Goal: Complete Application Form: Complete application form

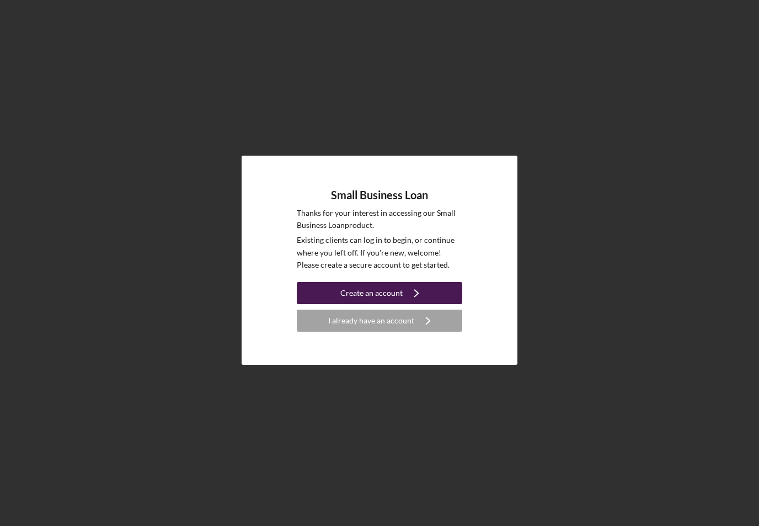
click at [398, 300] on div "Create an account" at bounding box center [371, 293] width 62 height 22
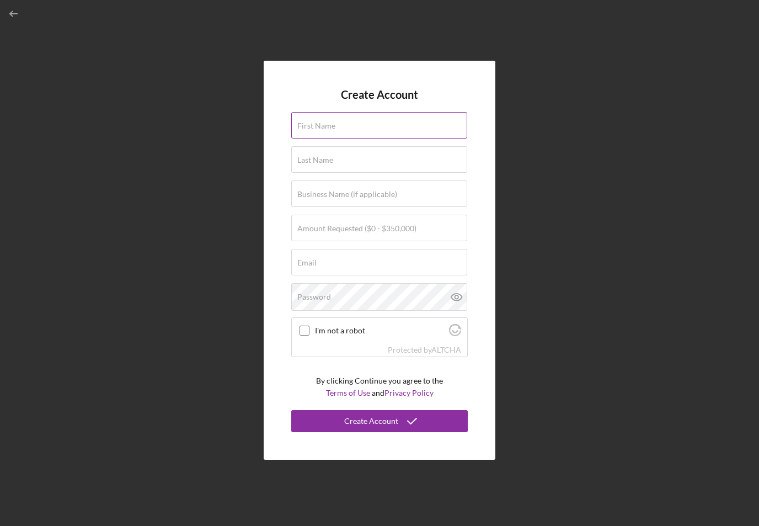
click at [376, 140] on div "First Name" at bounding box center [379, 126] width 177 height 28
type input "Scott"
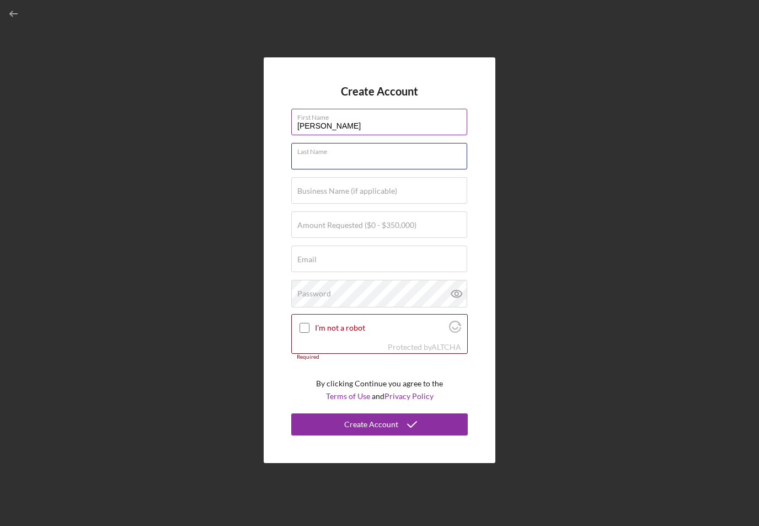
type input "Aguiar"
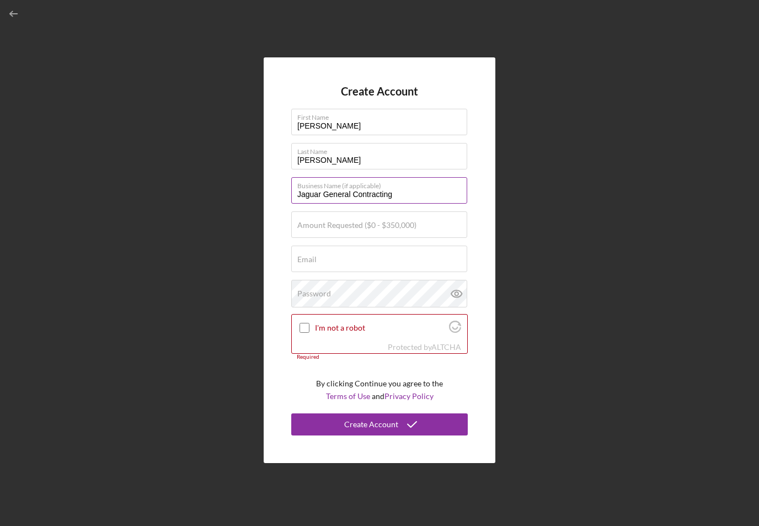
click at [427, 204] on input "Jaguar General Contracting" at bounding box center [379, 190] width 176 height 26
type input "Jaguar General Contracting LLC"
click at [323, 238] on input "Amount Requested ($0 - $350,000)" at bounding box center [379, 224] width 176 height 26
type input "$100,000"
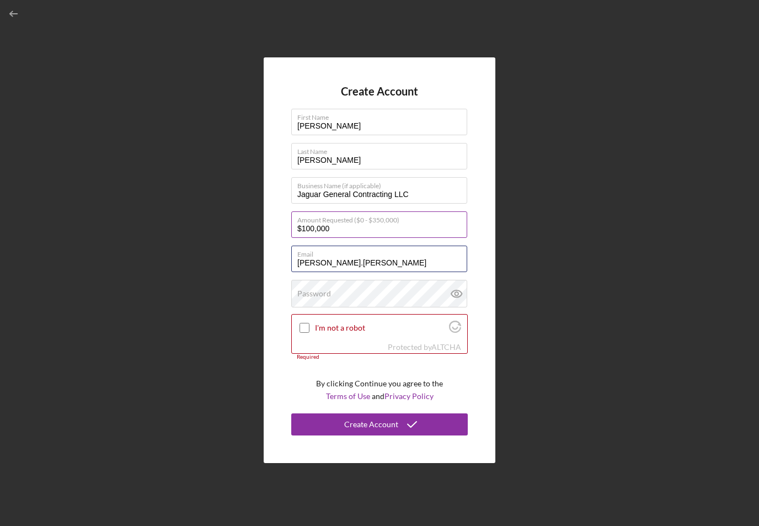
click at [380, 434] on button "Create Account" at bounding box center [379, 424] width 177 height 22
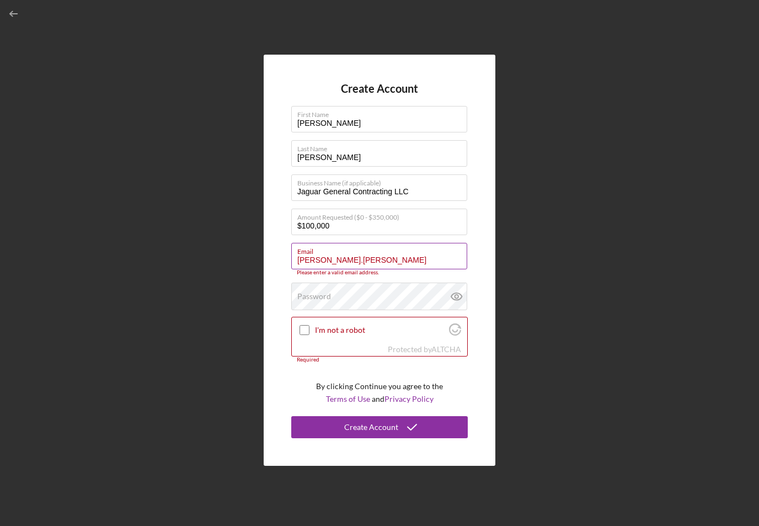
click at [399, 269] on input "scott.aguiar" at bounding box center [379, 256] width 176 height 26
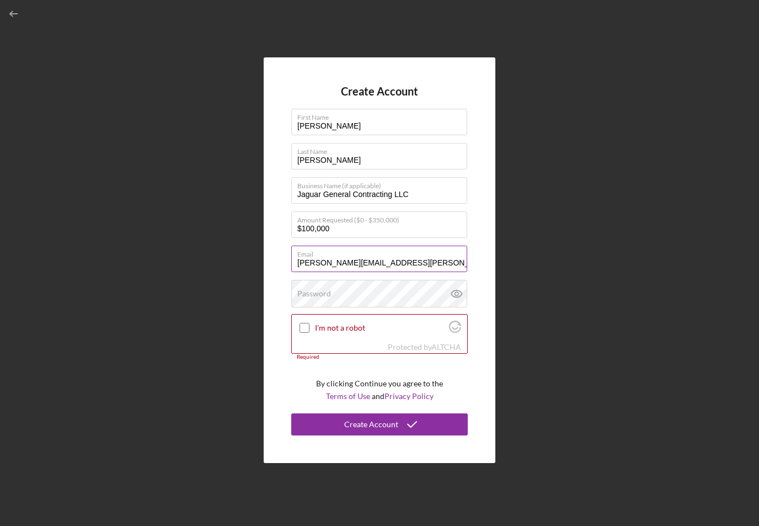
type input "scott.aguiar@yahoo.com"
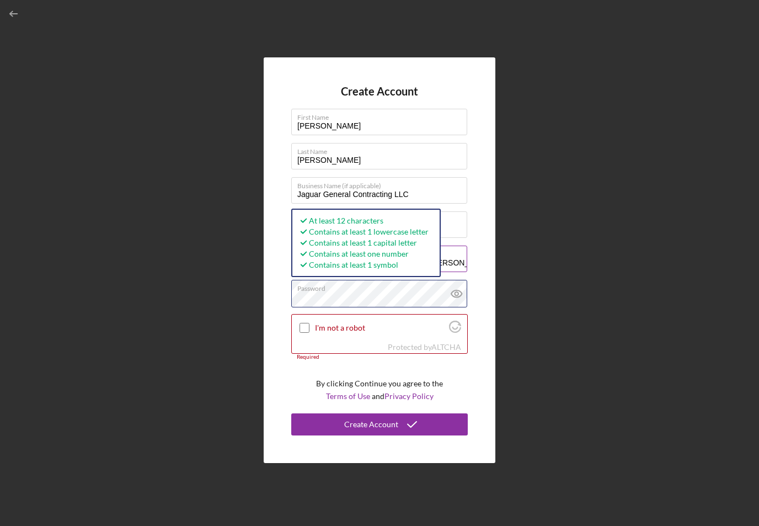
click at [380, 434] on button "Create Account" at bounding box center [379, 424] width 177 height 22
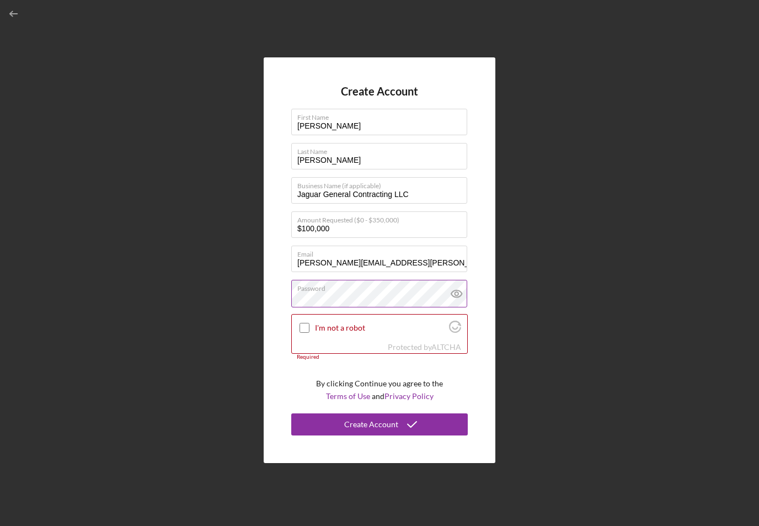
click at [455, 295] on icon at bounding box center [456, 293] width 3 height 3
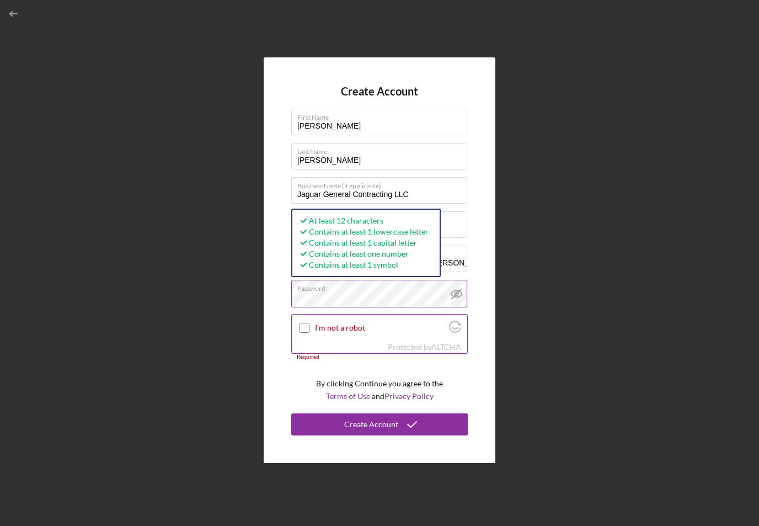
click at [308, 333] on input "I'm not a robot" at bounding box center [305, 328] width 10 height 10
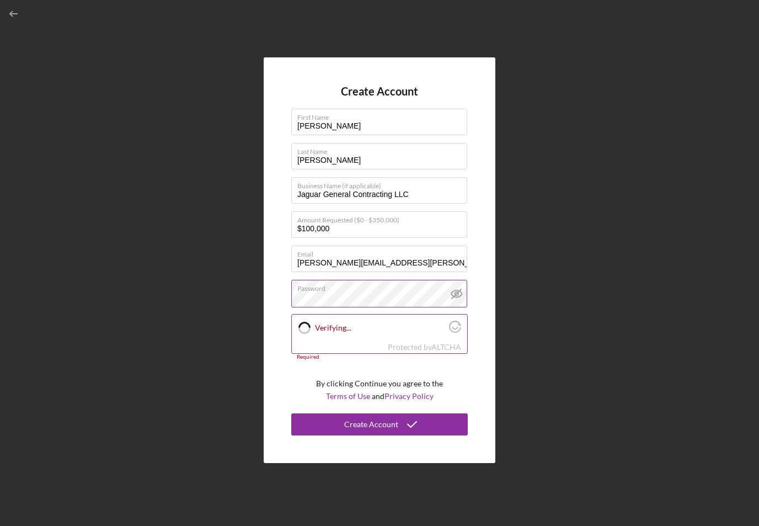
checkbox input "true"
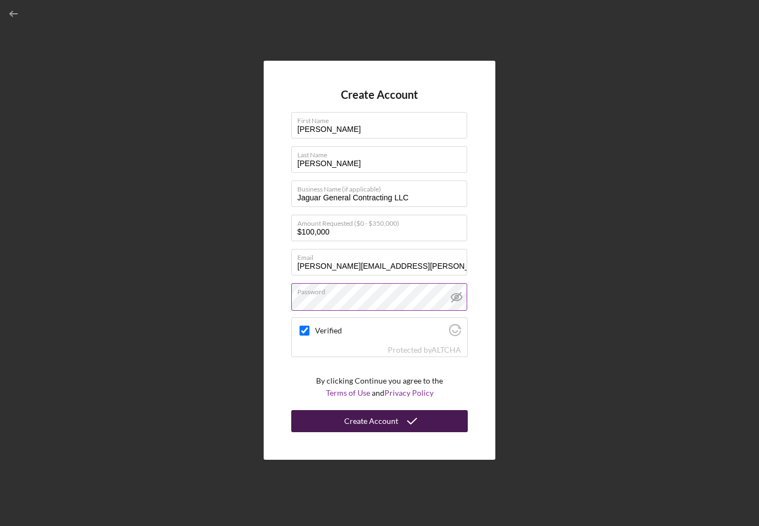
click at [398, 435] on icon "submit" at bounding box center [412, 421] width 28 height 28
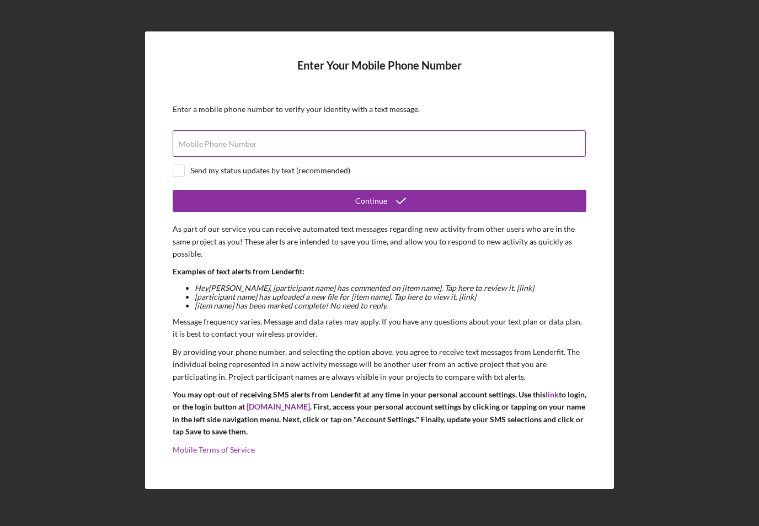
click at [382, 157] on input "Mobile Phone Number" at bounding box center [379, 143] width 413 height 26
type input "(802) 922-8120"
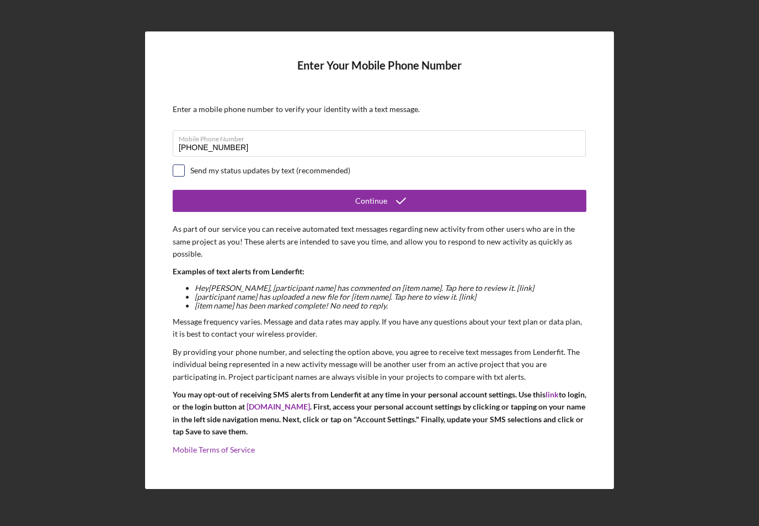
click at [179, 176] on input "checkbox" at bounding box center [178, 170] width 11 height 11
checkbox input "true"
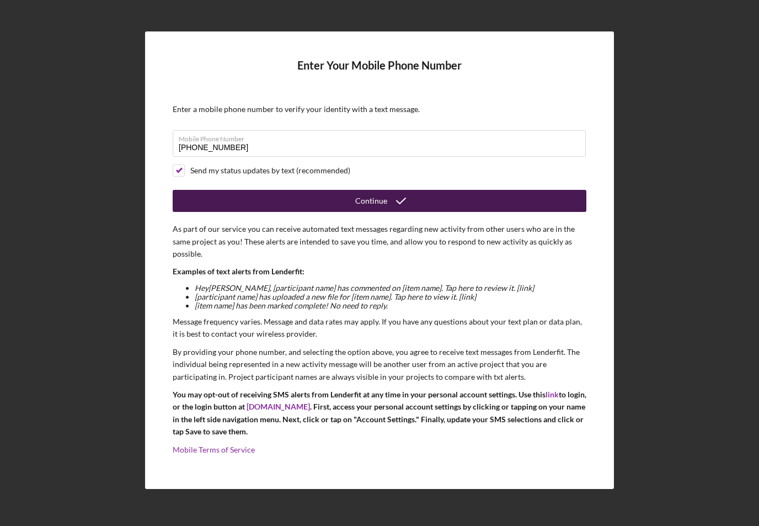
click at [217, 210] on button "Continue" at bounding box center [380, 201] width 414 height 22
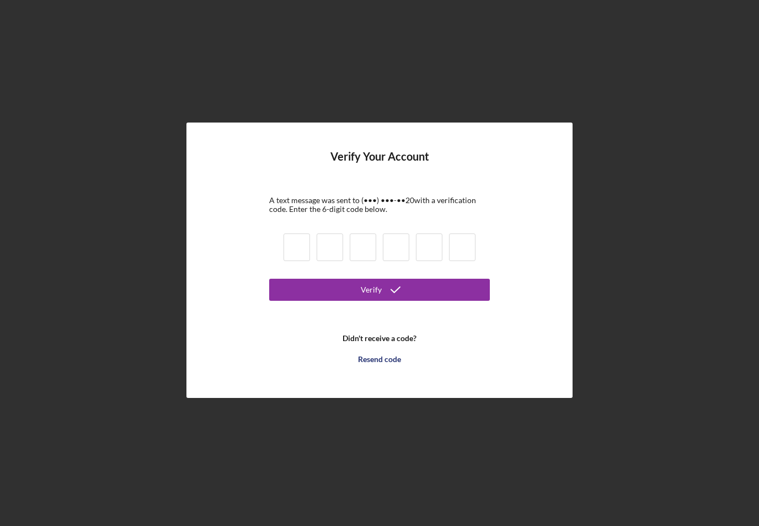
click at [308, 259] on input at bounding box center [297, 247] width 26 height 28
type input "0"
type input "8"
type input "3"
type input "8"
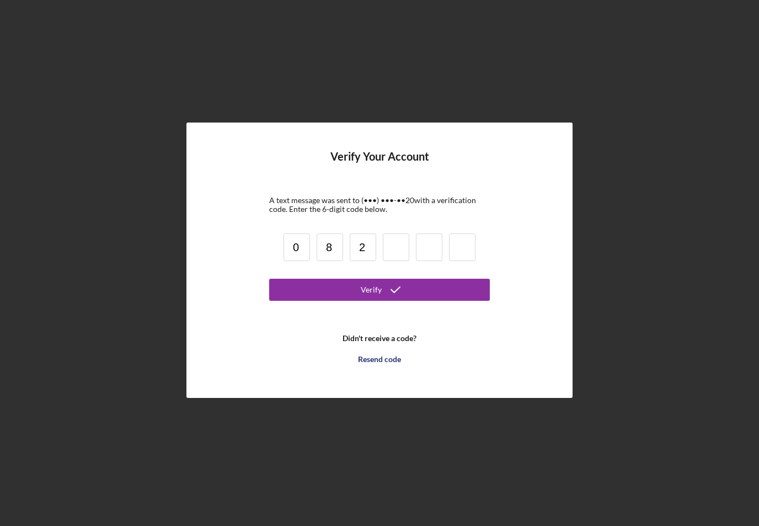
type input "2"
type input "4"
type input "8"
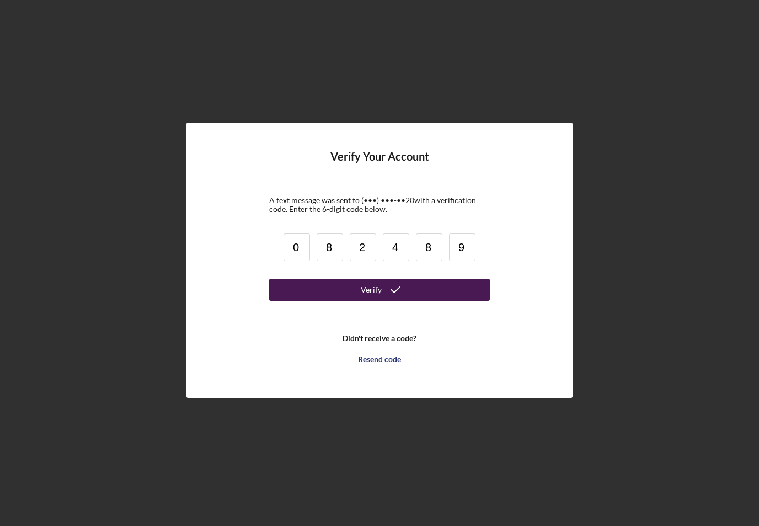
type input "9"
click at [402, 302] on icon "submit" at bounding box center [396, 290] width 28 height 28
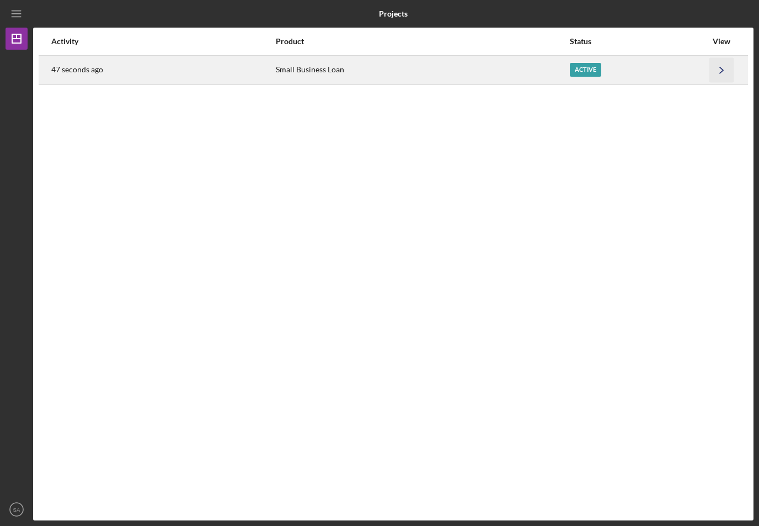
click at [719, 73] on icon "Icon/Navigate" at bounding box center [722, 69] width 25 height 25
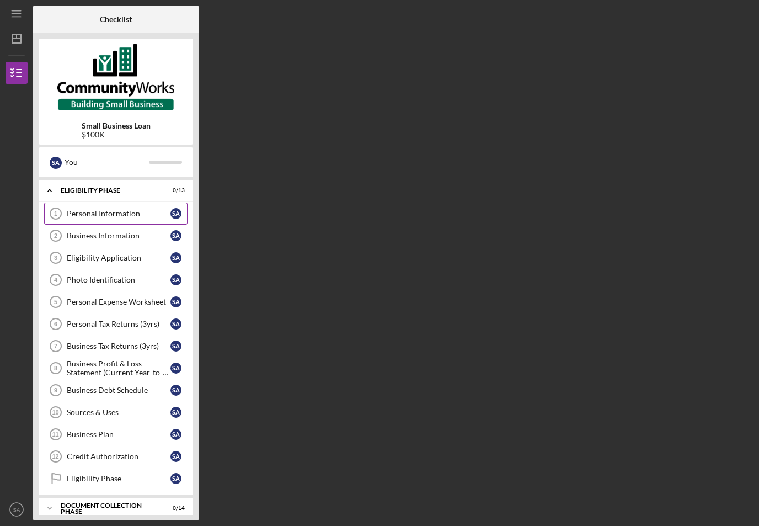
click at [71, 212] on div "Personal Information" at bounding box center [119, 213] width 104 height 9
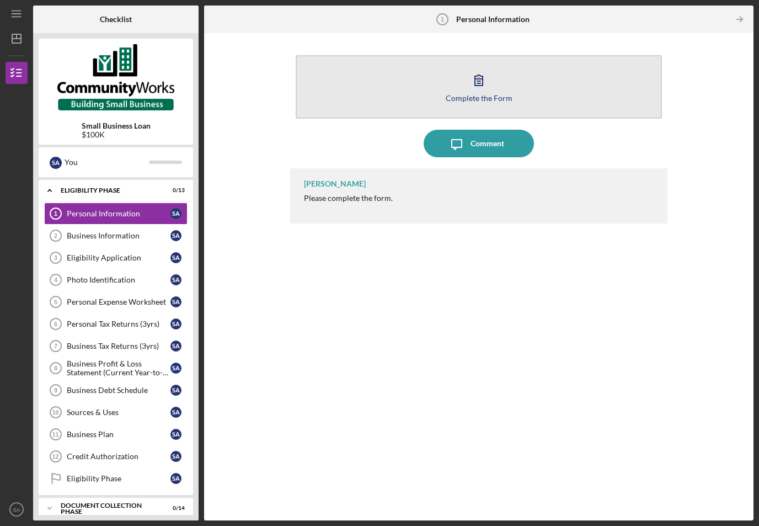
click at [518, 66] on button "Complete the Form Form" at bounding box center [479, 86] width 366 height 63
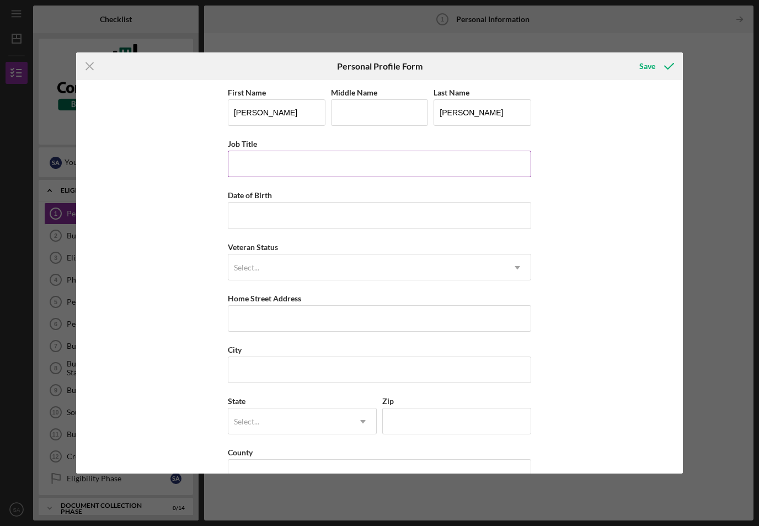
click at [448, 163] on input "Job Title" at bounding box center [379, 164] width 303 height 26
type input "President"
type input "07/01/1972"
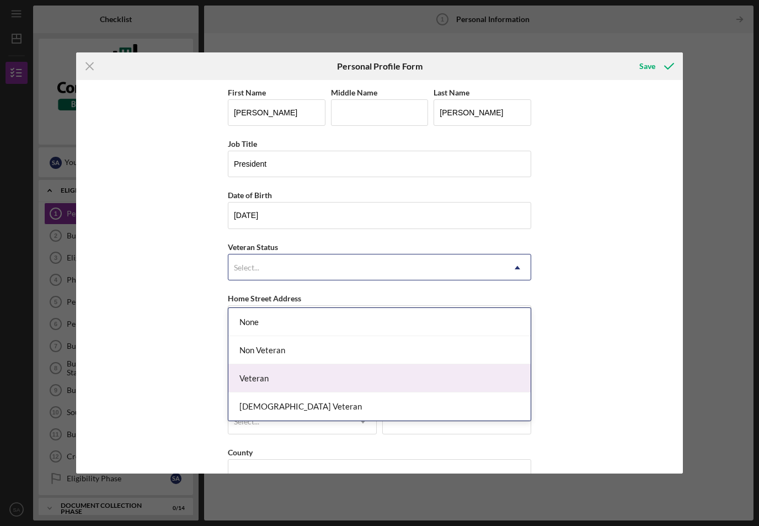
click at [361, 364] on div "Veteran" at bounding box center [379, 378] width 302 height 28
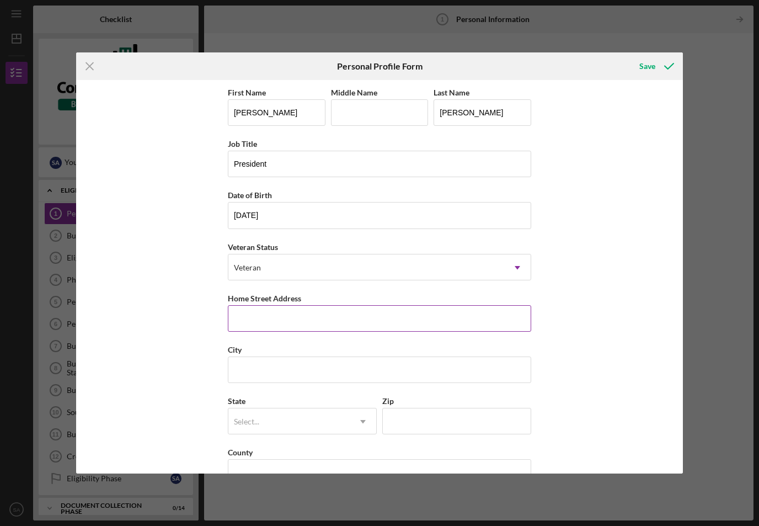
click at [373, 323] on input "Home Street Address" at bounding box center [379, 318] width 303 height 26
type input "314 Griffon Dr"
type input "Chapin"
type input "SC"
type input "29036"
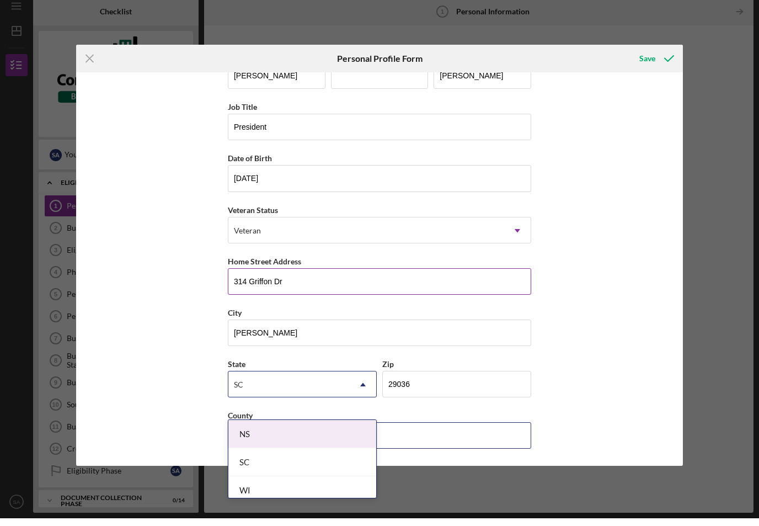
scroll to position [36, 0]
click at [308, 456] on div "SC" at bounding box center [302, 470] width 148 height 28
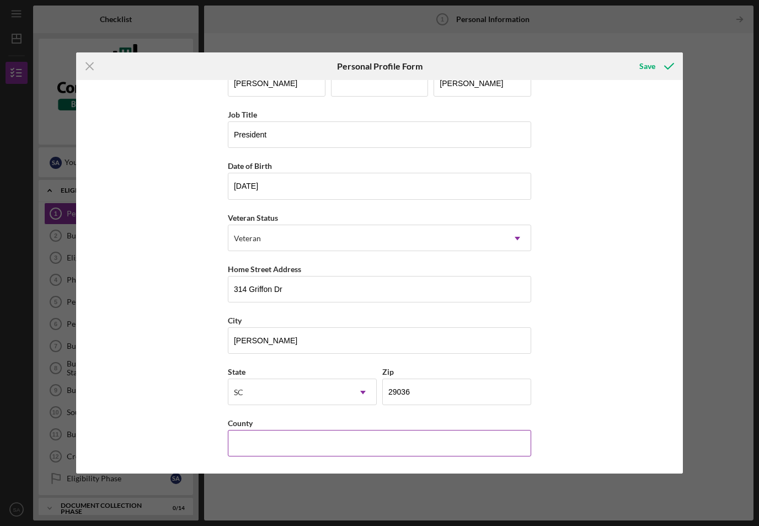
click at [411, 454] on input "County" at bounding box center [379, 443] width 303 height 26
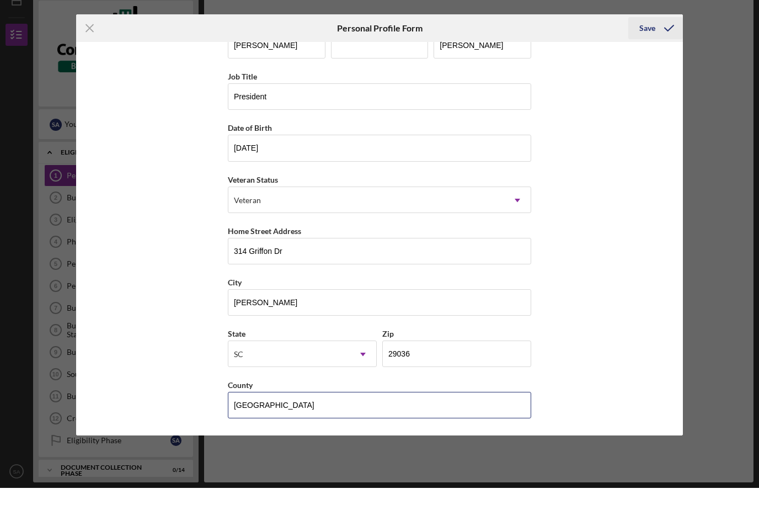
type input "Lexington"
click at [649, 55] on div "Save" at bounding box center [648, 66] width 16 height 22
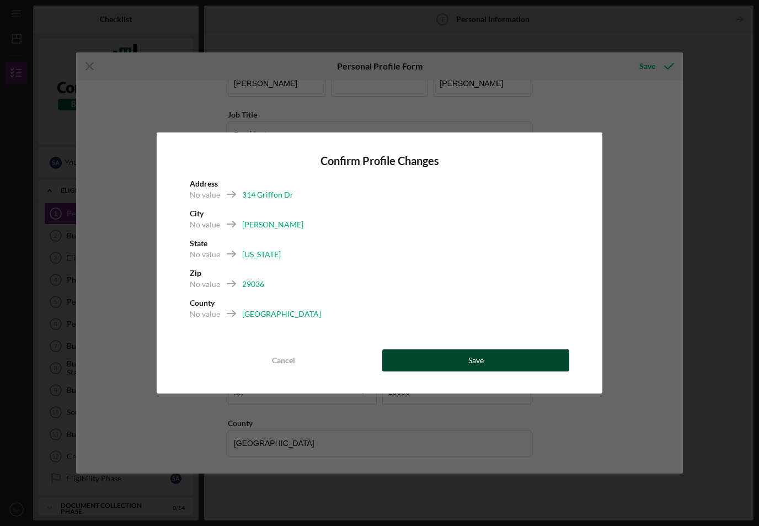
click at [488, 369] on button "Save" at bounding box center [475, 360] width 187 height 22
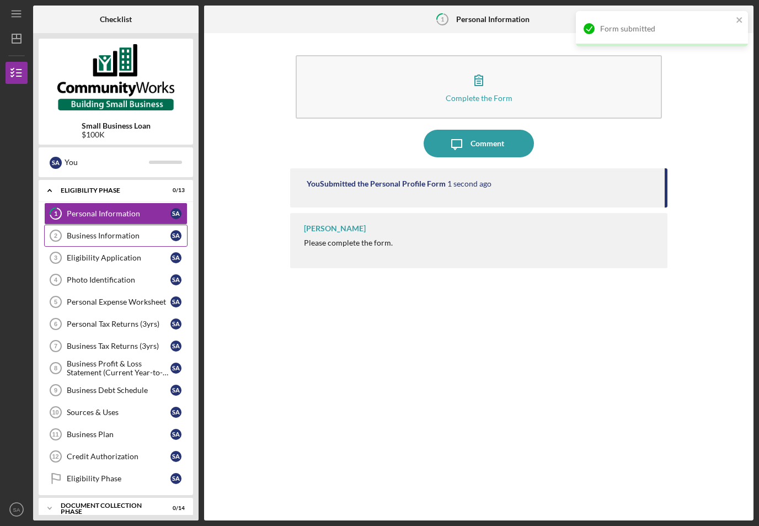
click at [105, 225] on link "Business Information 2 Business Information S A" at bounding box center [115, 236] width 143 height 22
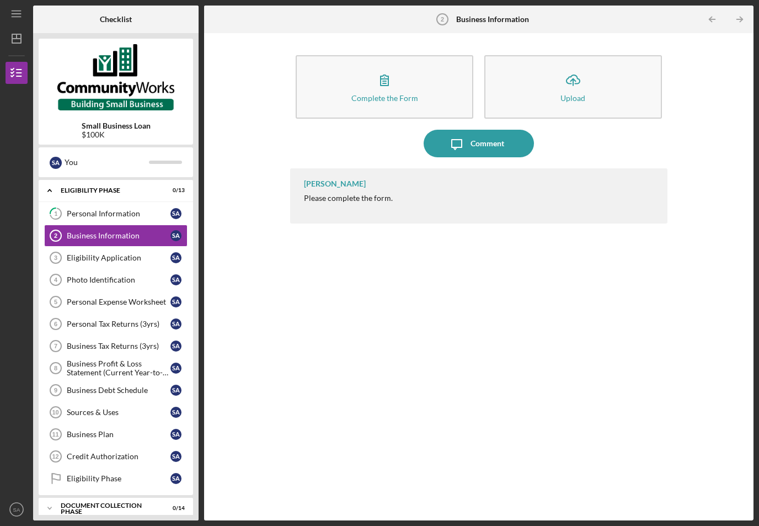
click at [355, 194] on div "Please complete the form." at bounding box center [348, 198] width 89 height 9
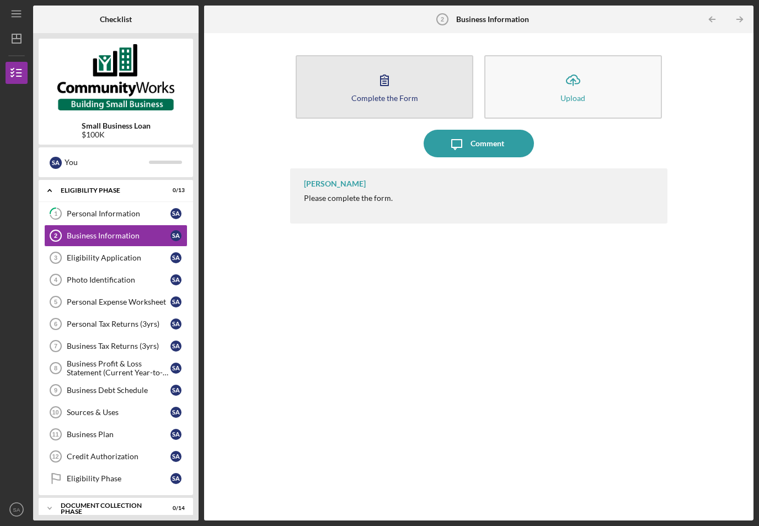
click at [393, 70] on icon "button" at bounding box center [385, 80] width 28 height 28
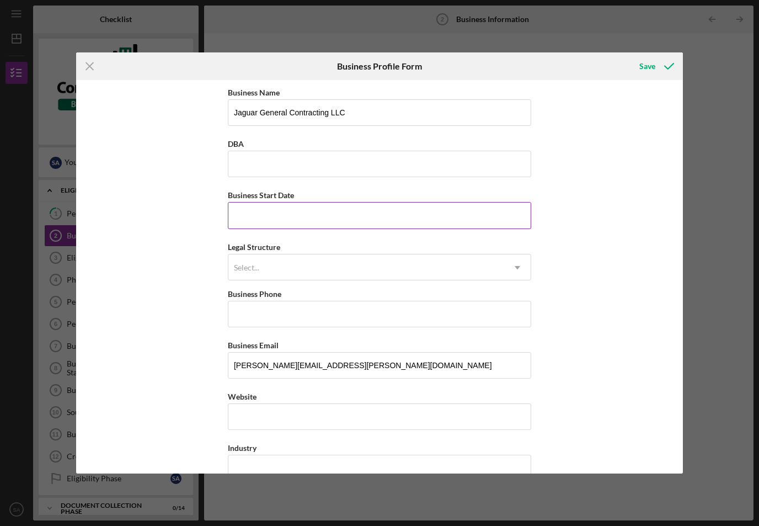
click at [368, 221] on input "Business Start Date" at bounding box center [379, 215] width 303 height 26
type input "10/01/2015"
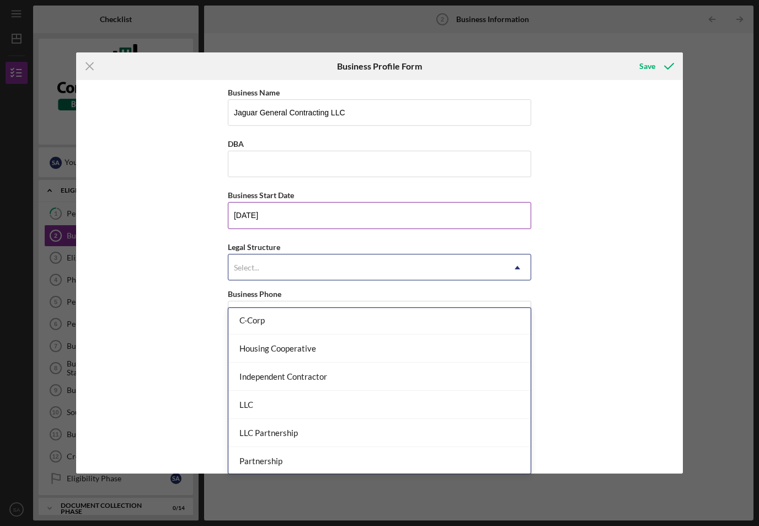
scroll to position [126, 0]
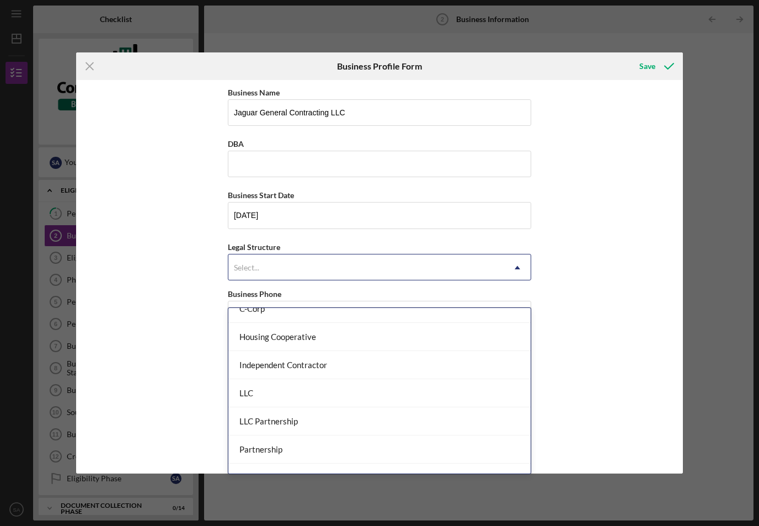
click at [362, 381] on div "LLC" at bounding box center [379, 393] width 302 height 28
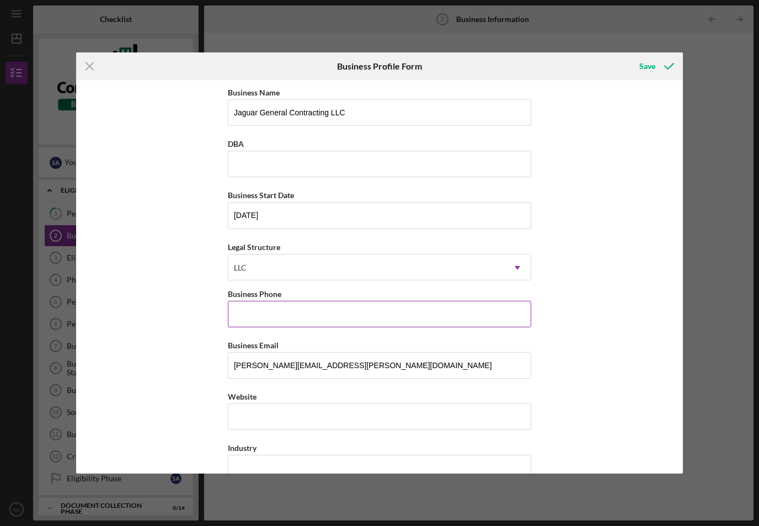
click at [367, 318] on input "Business Phone" at bounding box center [379, 314] width 303 height 26
type input "(803) 220-4410"
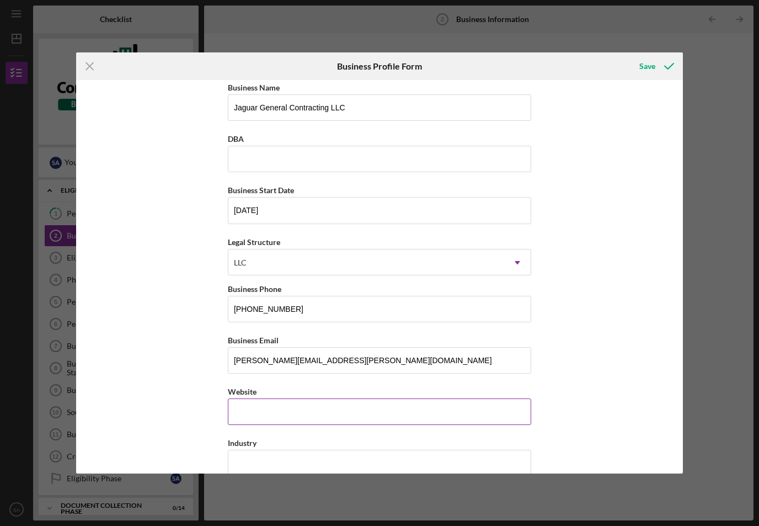
click at [412, 417] on input "Website" at bounding box center [379, 411] width 303 height 26
type input "jaguarcontractor.com"
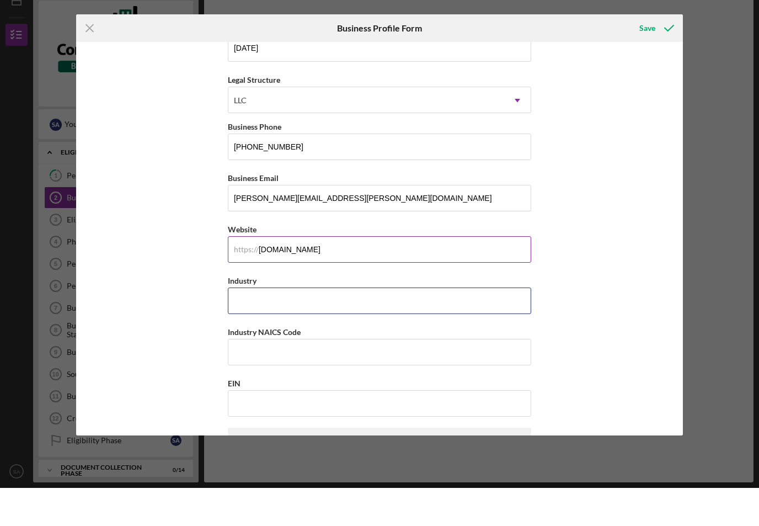
scroll to position [142, 0]
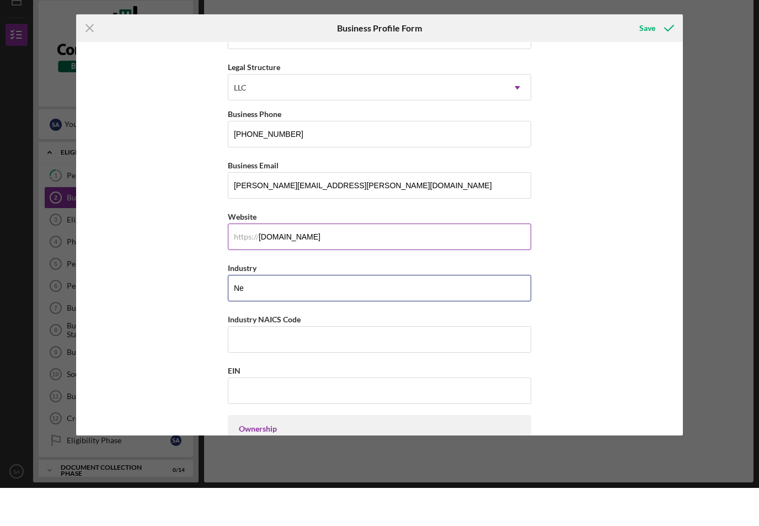
type input "N"
click at [656, 55] on button "Save" at bounding box center [656, 66] width 55 height 22
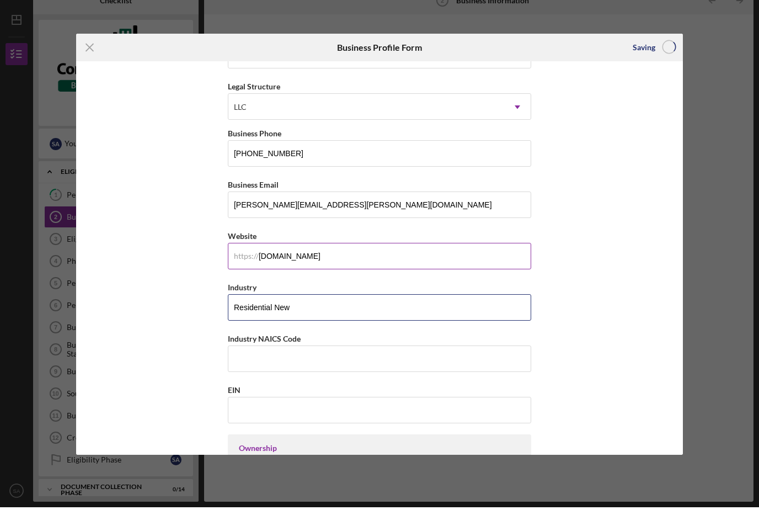
type input "Residential New o"
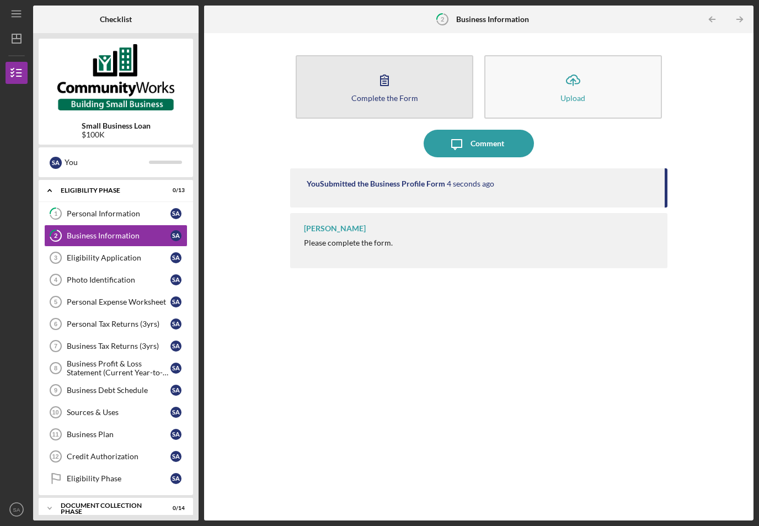
click at [390, 94] on div "Complete the Form" at bounding box center [385, 98] width 67 height 8
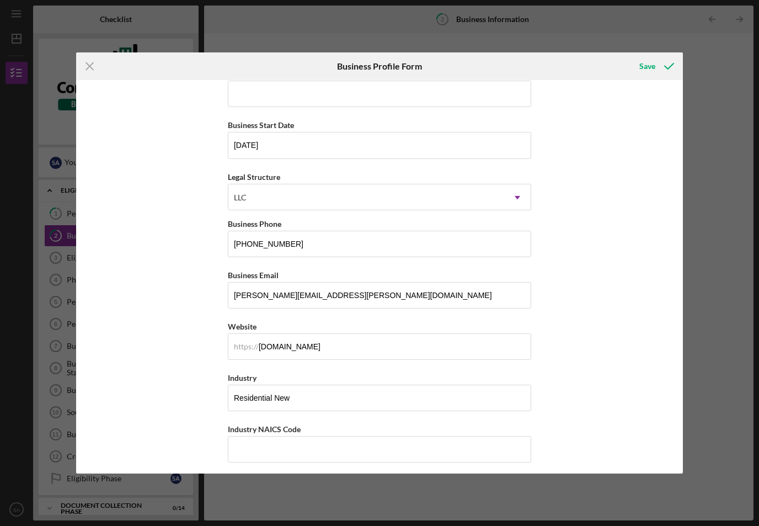
scroll to position [78, 0]
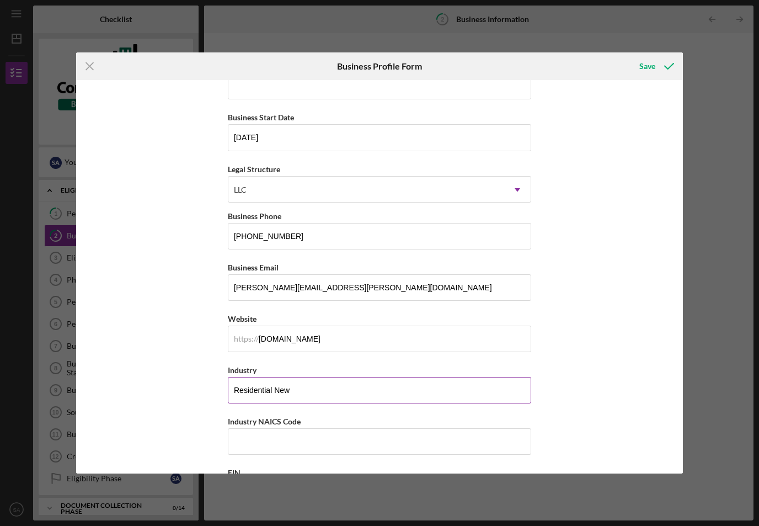
click at [386, 396] on input "Residential New" at bounding box center [379, 390] width 303 height 26
type input "Residential New Construction"
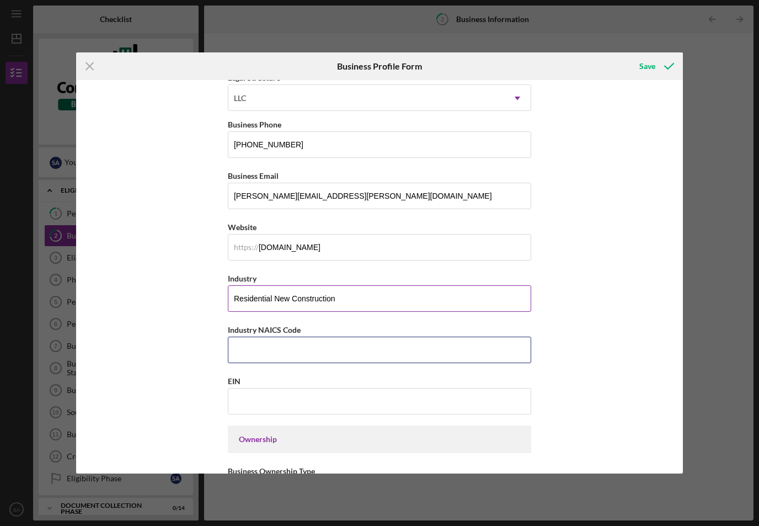
scroll to position [185, 0]
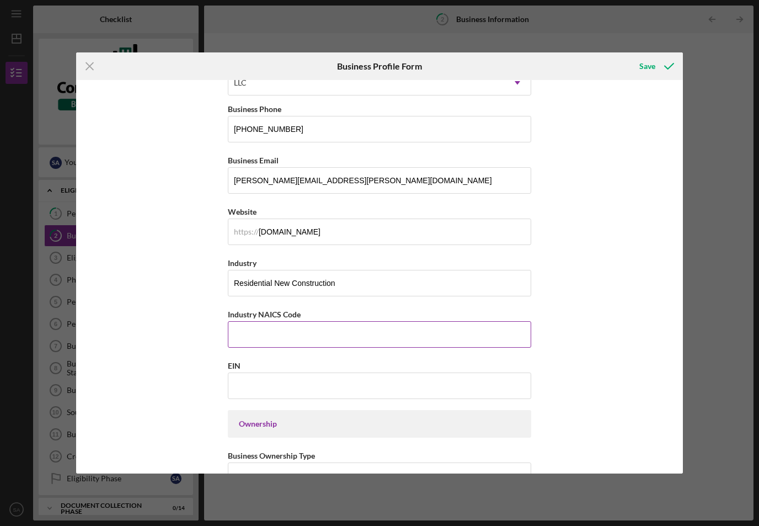
click at [369, 348] on input "Industry NAICS Code" at bounding box center [379, 334] width 303 height 26
click at [374, 396] on input "EIN" at bounding box center [379, 385] width 303 height 26
type input "9#-#######"
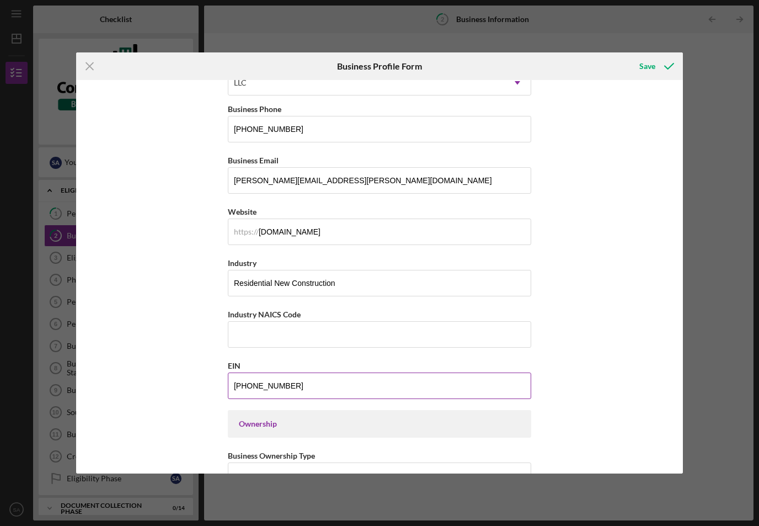
type input "82-0683222"
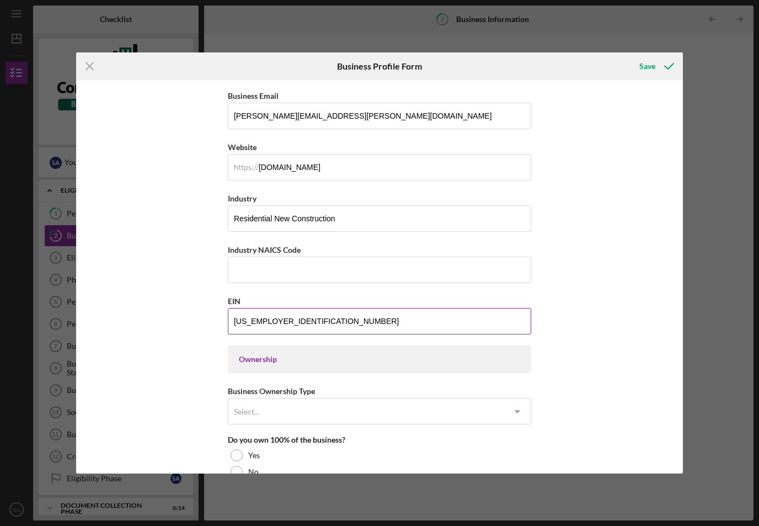
scroll to position [343, 0]
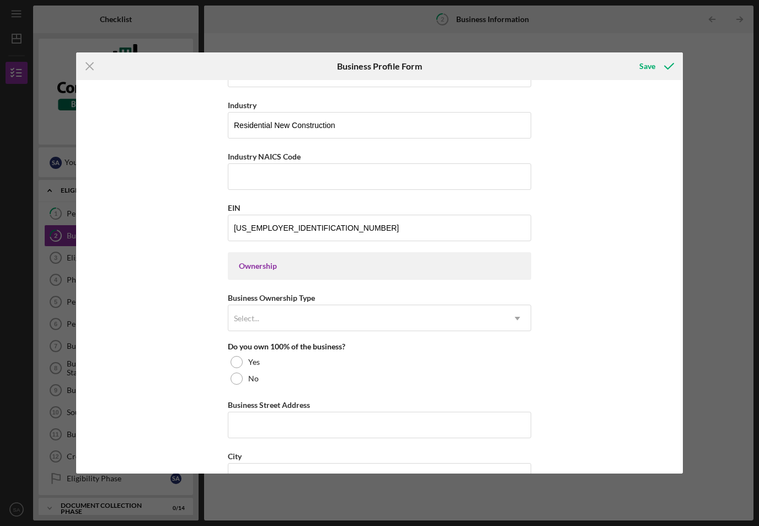
click at [422, 270] on div "Ownership" at bounding box center [379, 266] width 281 height 9
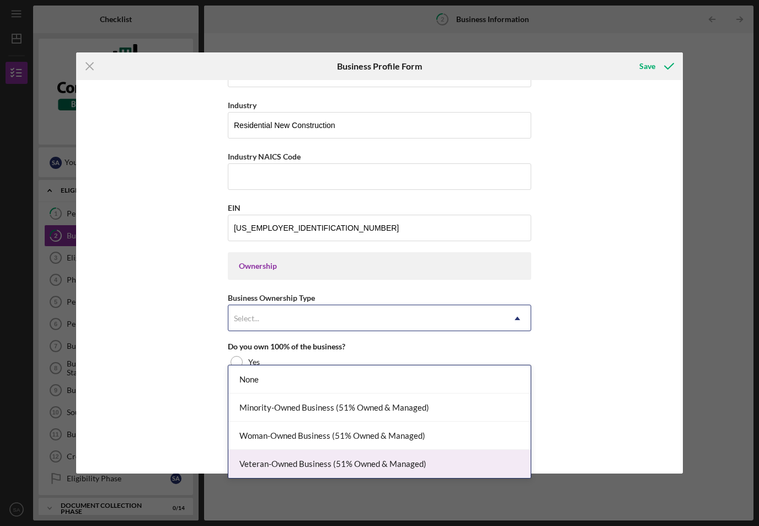
click at [396, 452] on div "Veteran-Owned Business (51% Owned & Managed)" at bounding box center [379, 464] width 302 height 28
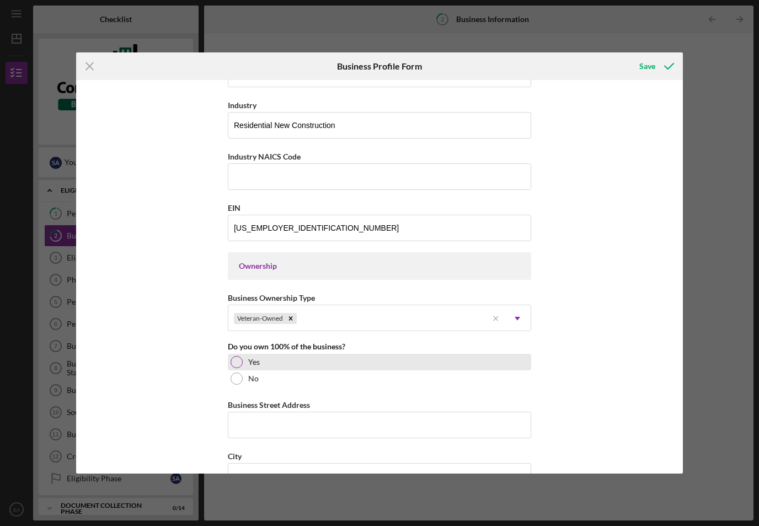
click at [234, 368] on div at bounding box center [237, 362] width 12 height 12
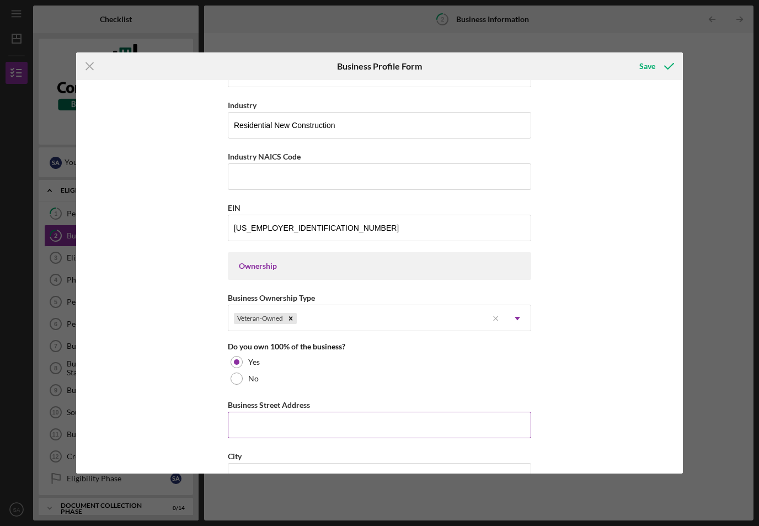
click at [340, 438] on input "Business Street Address" at bounding box center [379, 425] width 303 height 26
type input "314 Griffon Dr"
type input "Chapin"
type input "SC"
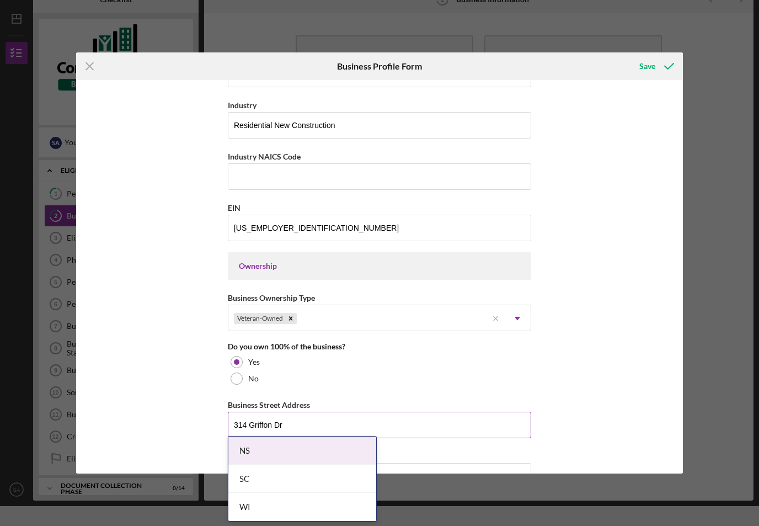
type input "29036"
click at [322, 473] on div "SC" at bounding box center [302, 479] width 148 height 28
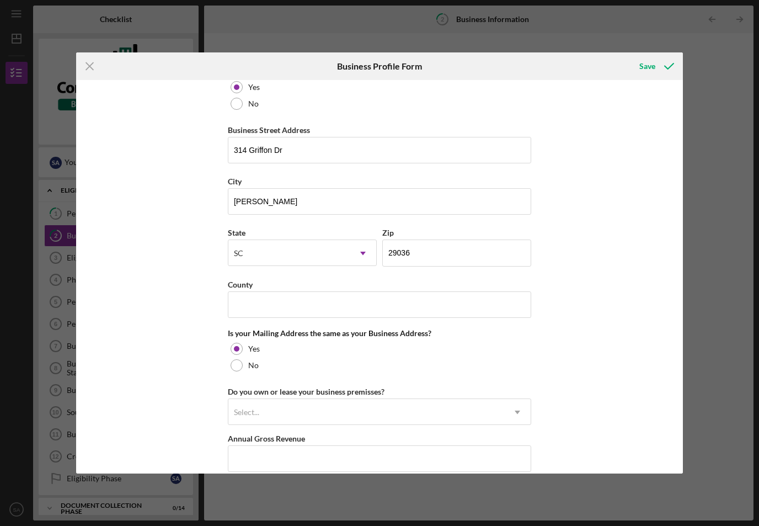
scroll to position [619, 0]
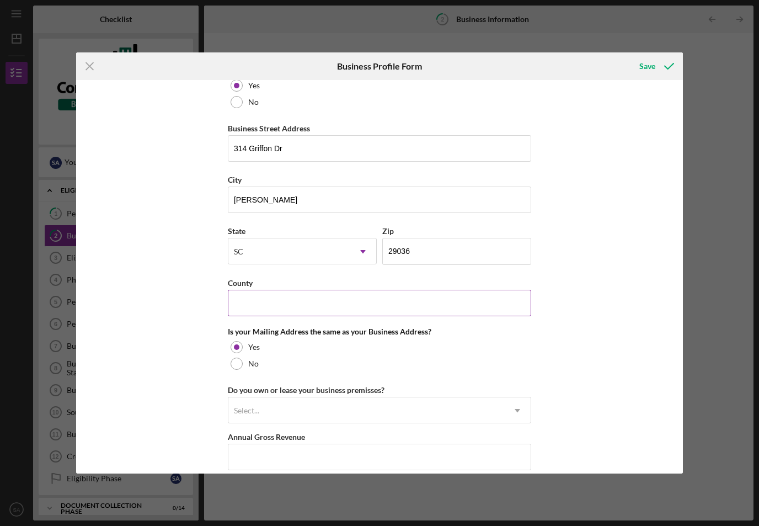
click at [387, 316] on input "County" at bounding box center [379, 303] width 303 height 26
type input "A"
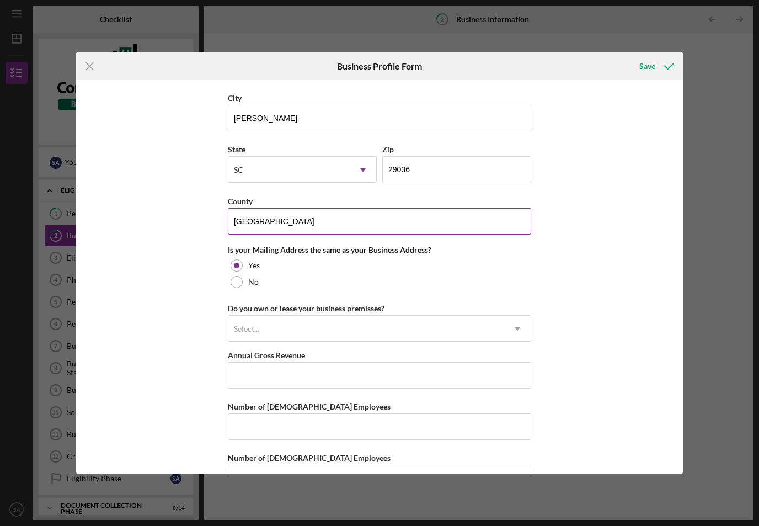
scroll to position [709, 0]
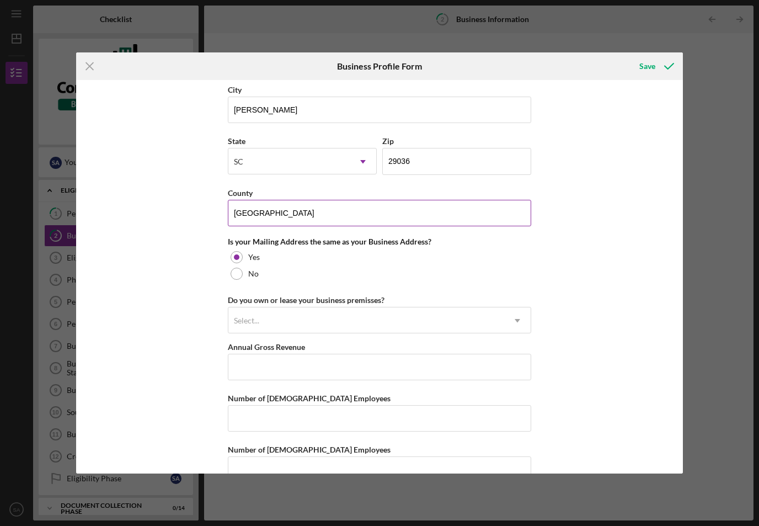
type input "Lexington"
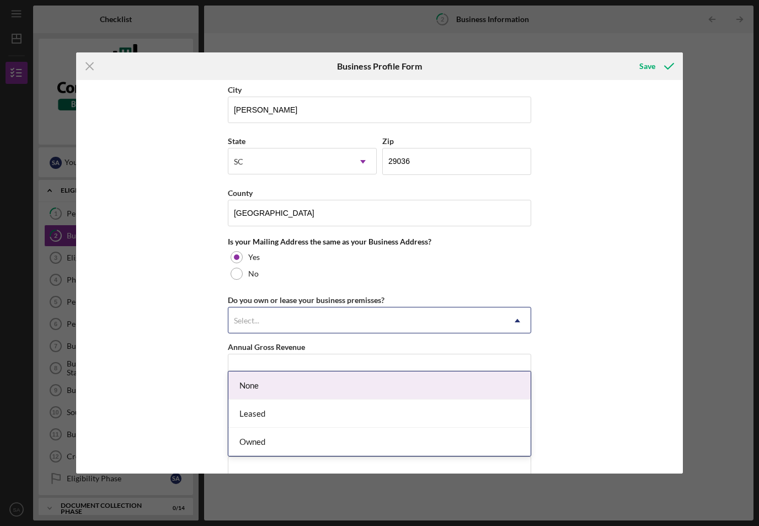
click at [361, 371] on div "None" at bounding box center [379, 385] width 302 height 28
click at [443, 375] on div "None" at bounding box center [379, 385] width 302 height 28
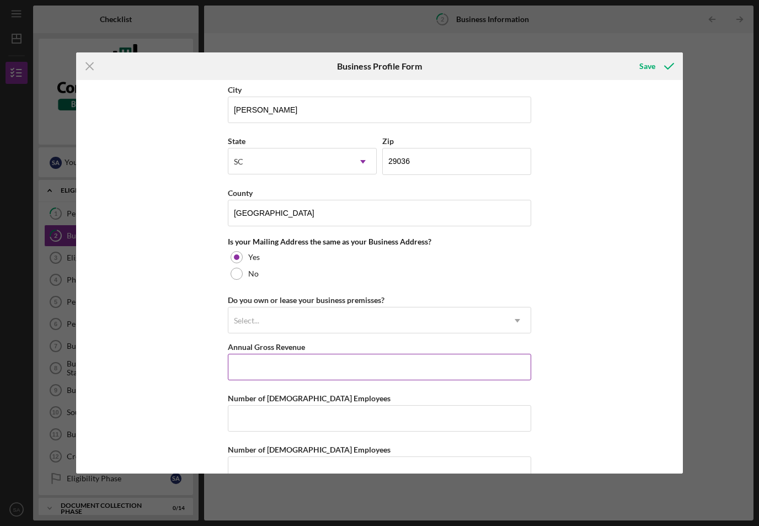
click at [438, 380] on input "Annual Gross Revenue" at bounding box center [379, 367] width 303 height 26
type input "$500,000"
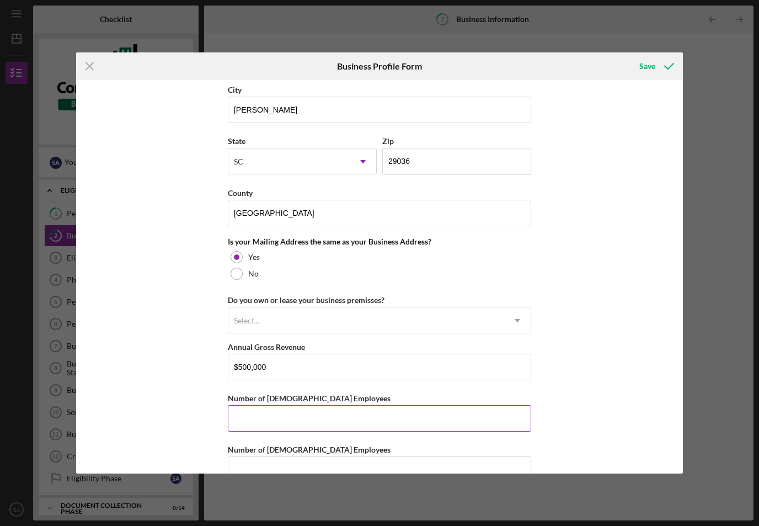
click at [394, 432] on input "Number of Full-Time Employees" at bounding box center [379, 418] width 303 height 26
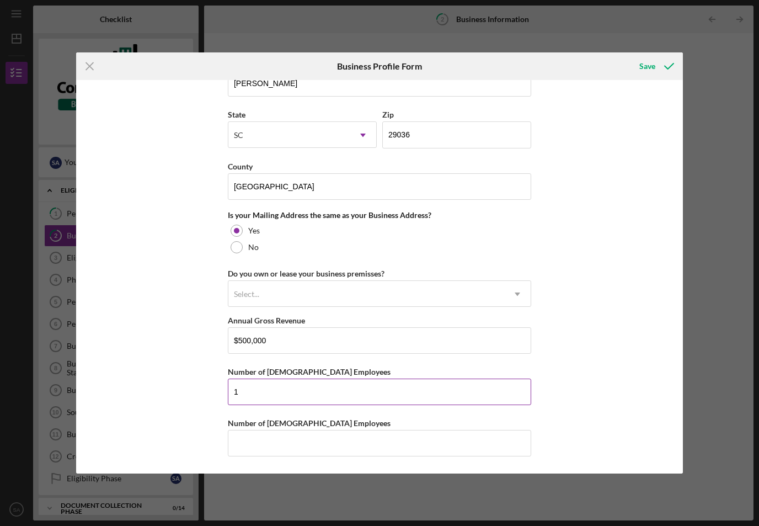
scroll to position [752, 0]
type input "1"
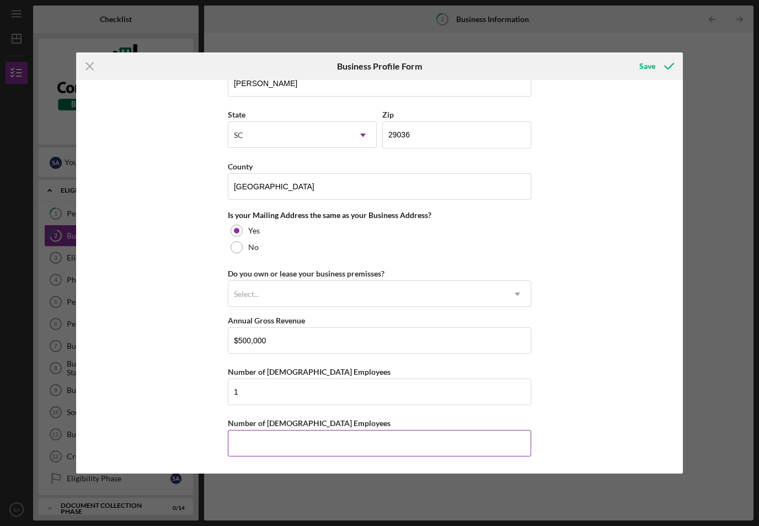
click at [410, 446] on input "Number of Part-Time Employees" at bounding box center [379, 443] width 303 height 26
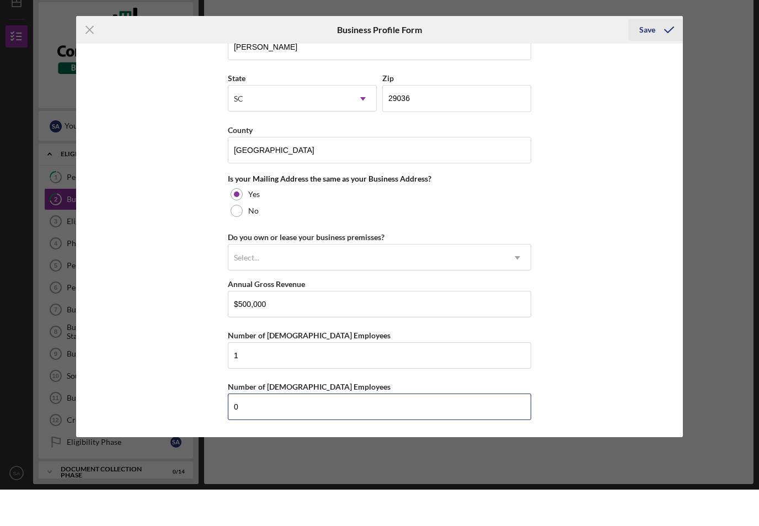
type input "0"
click at [652, 55] on div "Save" at bounding box center [648, 66] width 16 height 22
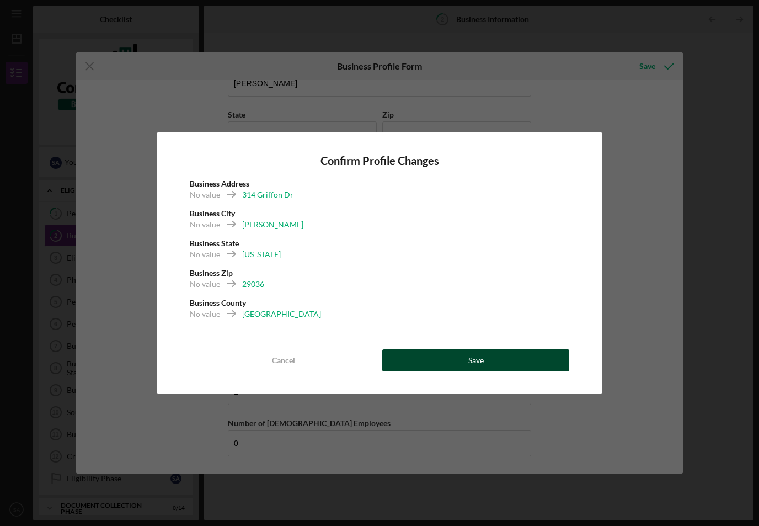
click at [481, 371] on div "Save" at bounding box center [475, 360] width 15 height 22
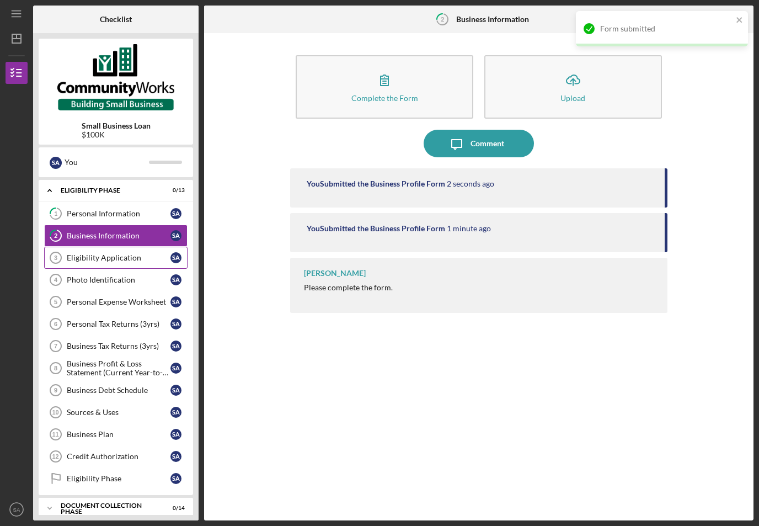
click at [105, 253] on div "Eligibility Application" at bounding box center [119, 257] width 104 height 9
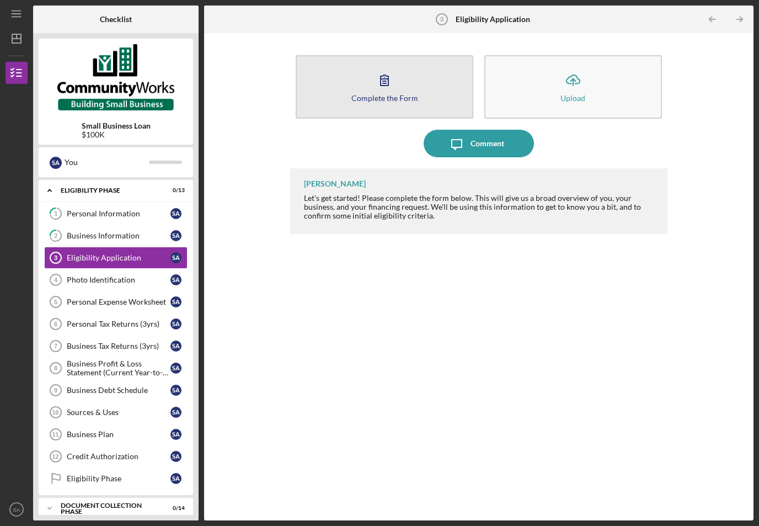
click at [402, 66] on button "Complete the Form Form" at bounding box center [385, 86] width 178 height 63
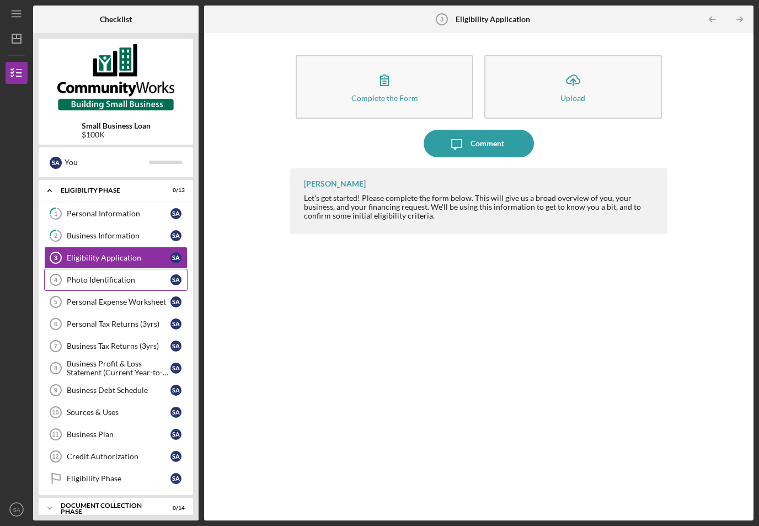
click at [108, 275] on div "Photo Identification" at bounding box center [119, 279] width 104 height 9
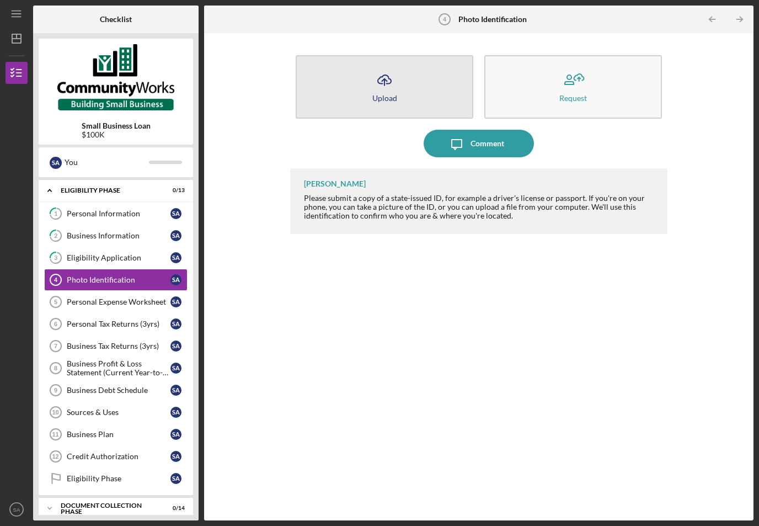
click at [381, 68] on icon "Icon/Upload" at bounding box center [385, 80] width 28 height 28
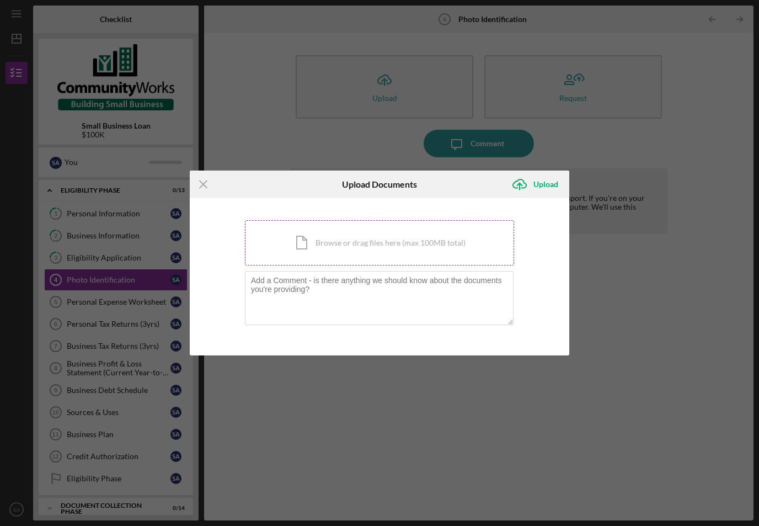
click at [398, 241] on div "Icon/Document Browse or drag files here (max 100MB total) Tap to choose files o…" at bounding box center [379, 242] width 269 height 45
click at [386, 247] on div "Icon/Document Browse or drag files here (max 100MB total) Tap to choose files o…" at bounding box center [379, 242] width 269 height 45
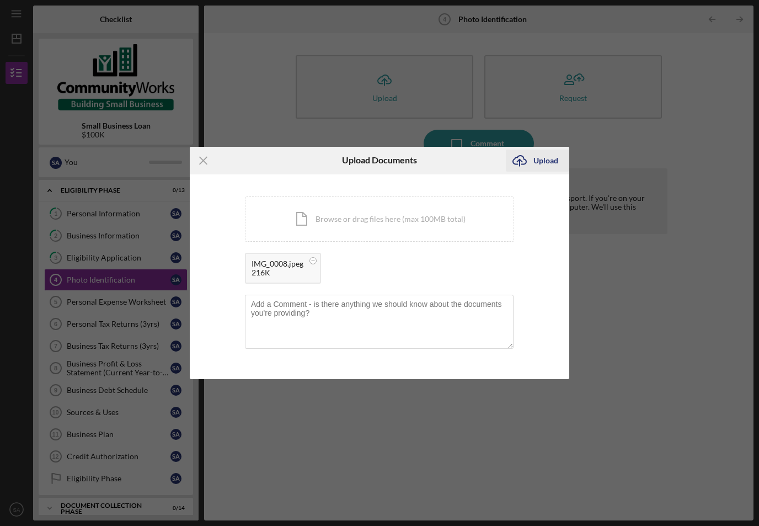
click at [545, 161] on div "Upload" at bounding box center [546, 161] width 25 height 22
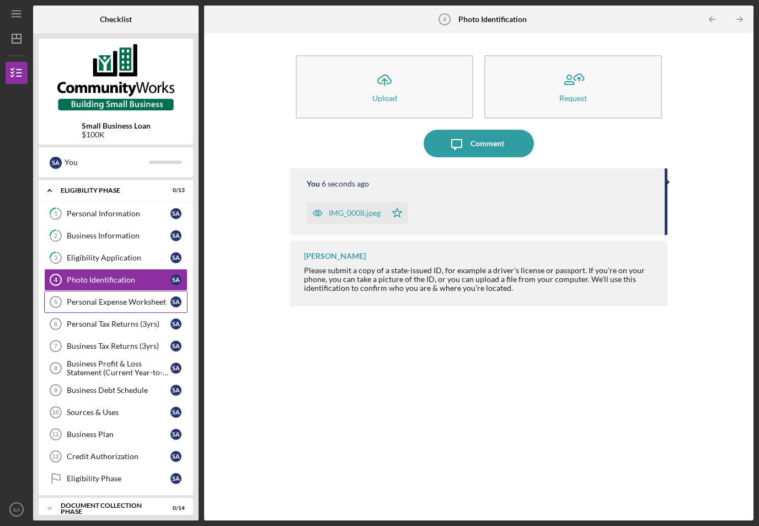
click at [122, 297] on div "Personal Expense Worksheet" at bounding box center [119, 301] width 104 height 9
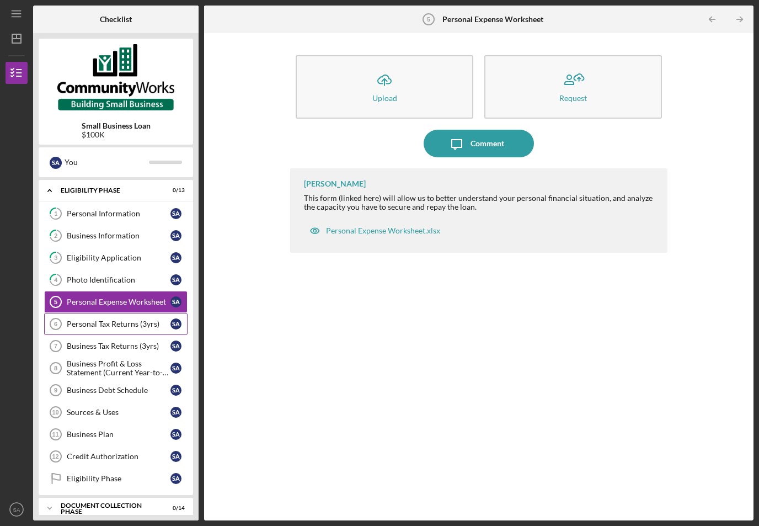
click at [126, 319] on div "Personal Tax Returns (3yrs)" at bounding box center [119, 323] width 104 height 9
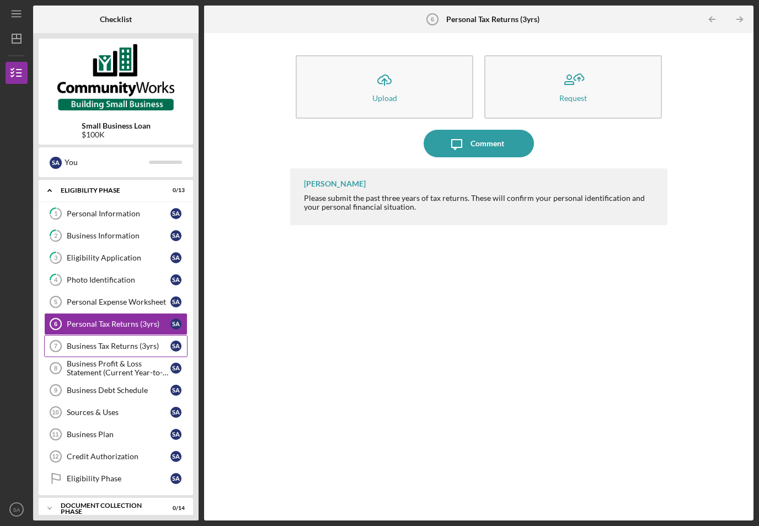
click at [120, 342] on div "Business Tax Returns (3yrs)" at bounding box center [119, 346] width 104 height 9
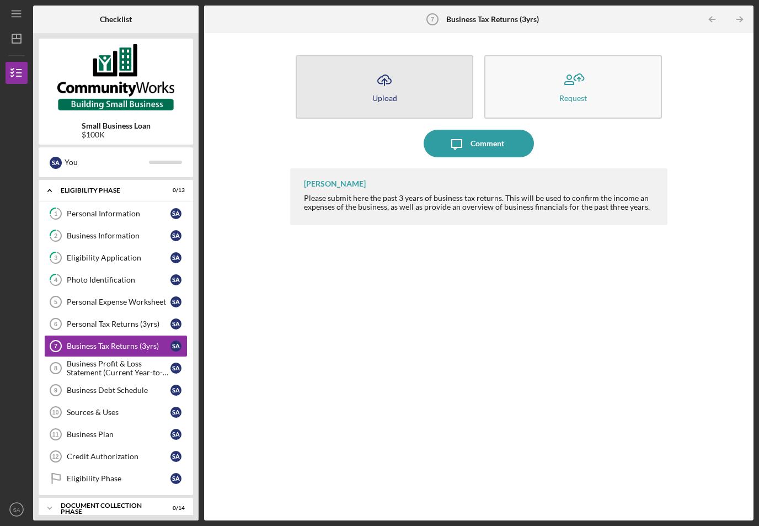
click at [385, 70] on icon "Icon/Upload" at bounding box center [385, 80] width 28 height 28
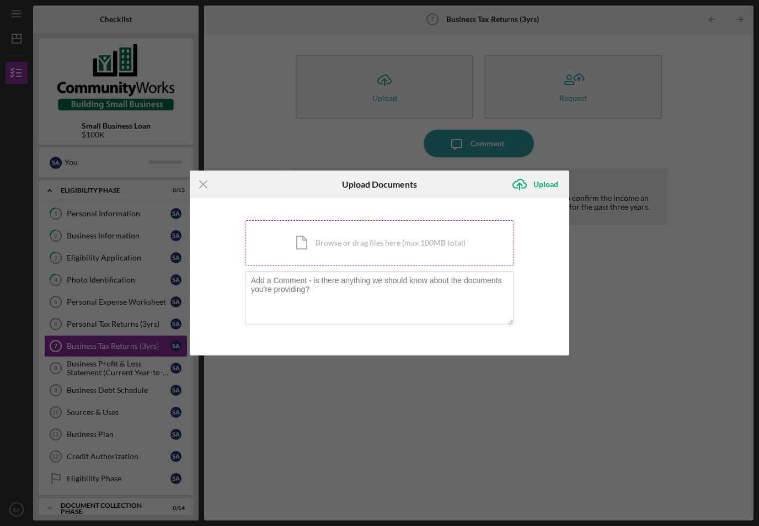
click at [355, 242] on div "Icon/Document Browse or drag files here (max 100MB total) Tap to choose files o…" at bounding box center [379, 242] width 269 height 45
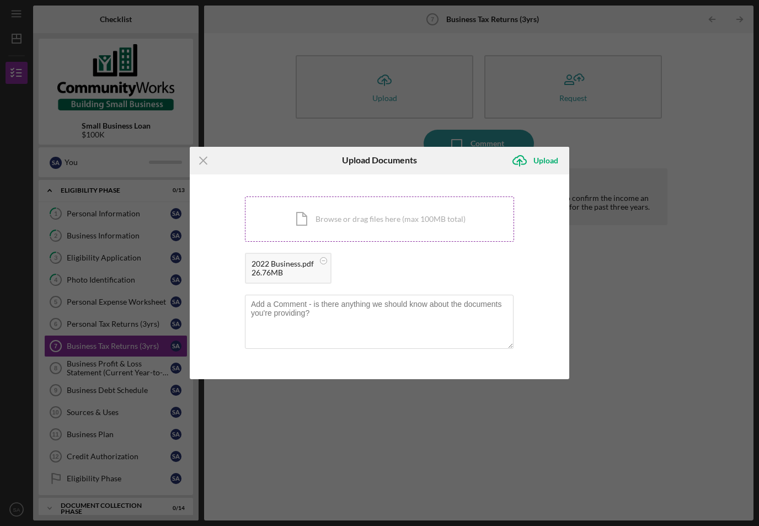
click at [358, 217] on div "Icon/Document Browse or drag files here (max 100MB total) Tap to choose files o…" at bounding box center [379, 218] width 269 height 45
click at [539, 153] on div "Upload" at bounding box center [546, 161] width 25 height 22
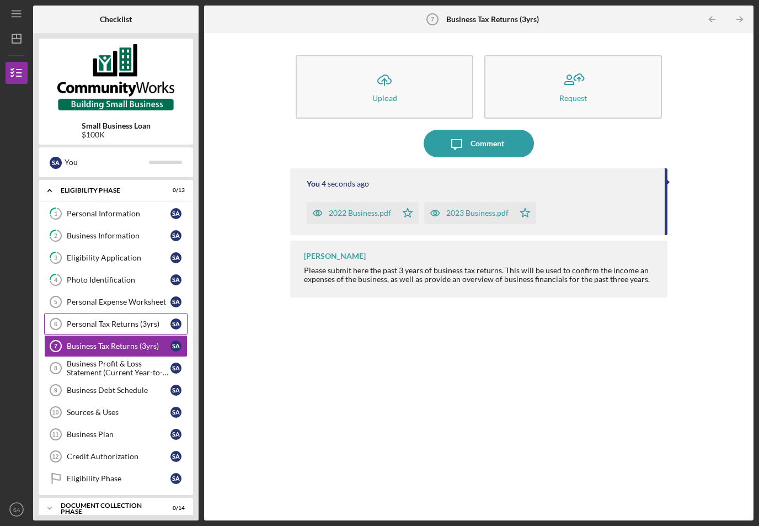
click at [109, 319] on div "Personal Tax Returns (3yrs)" at bounding box center [119, 323] width 104 height 9
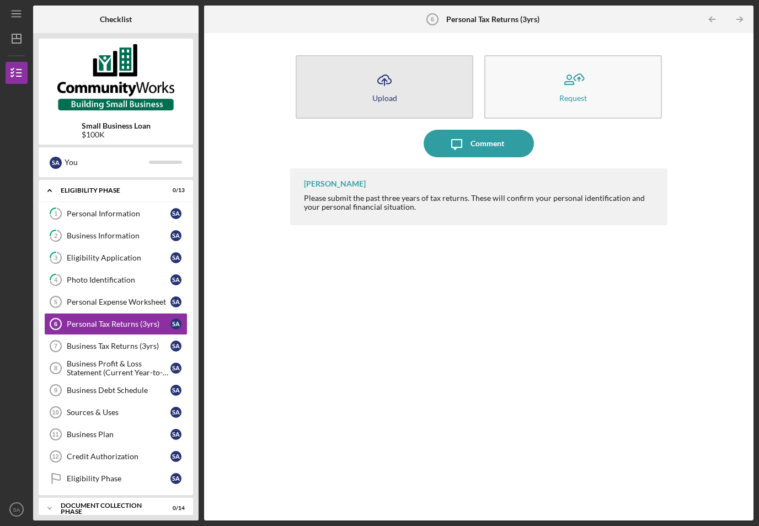
click at [379, 66] on icon "Icon/Upload" at bounding box center [385, 80] width 28 height 28
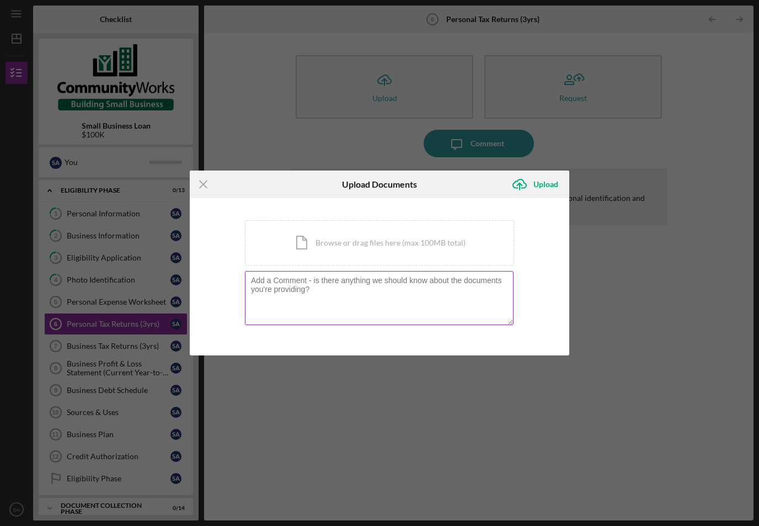
click at [344, 296] on textarea at bounding box center [379, 298] width 269 height 54
click at [361, 243] on div "Icon/Document Browse or drag files here (max 100MB total) Tap to choose files o…" at bounding box center [379, 242] width 269 height 45
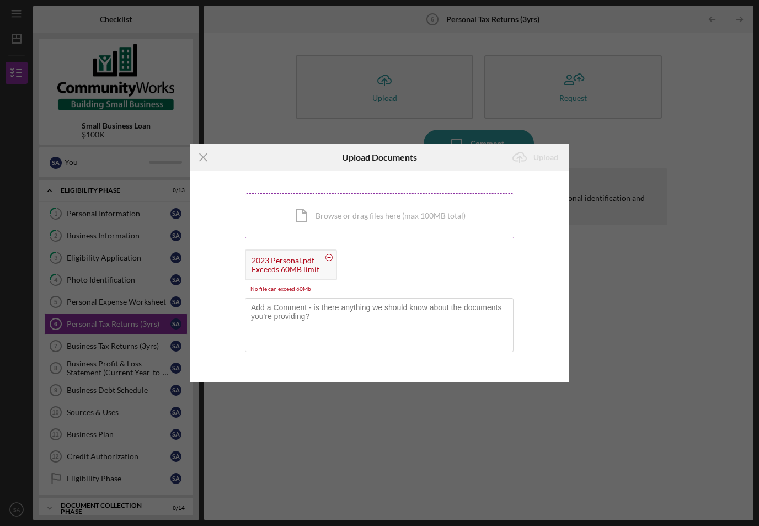
click at [345, 220] on div "Icon/Document Browse or drag files here (max 100MB total) Tap to choose files o…" at bounding box center [379, 215] width 269 height 45
click at [322, 258] on icon at bounding box center [329, 258] width 14 height 14
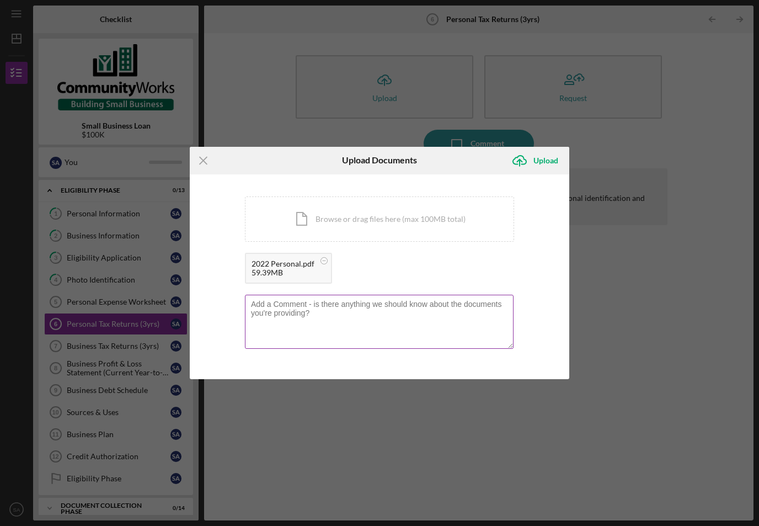
click at [350, 328] on textarea at bounding box center [379, 322] width 269 height 54
type textarea "My 2023 is too large. I have not yet filed 2024. I have attached a P&L"
click at [365, 210] on div "Icon/Document Browse or drag files here (max 100MB total) Tap to choose files o…" at bounding box center [379, 218] width 269 height 45
click at [544, 160] on div "Upload" at bounding box center [546, 161] width 25 height 22
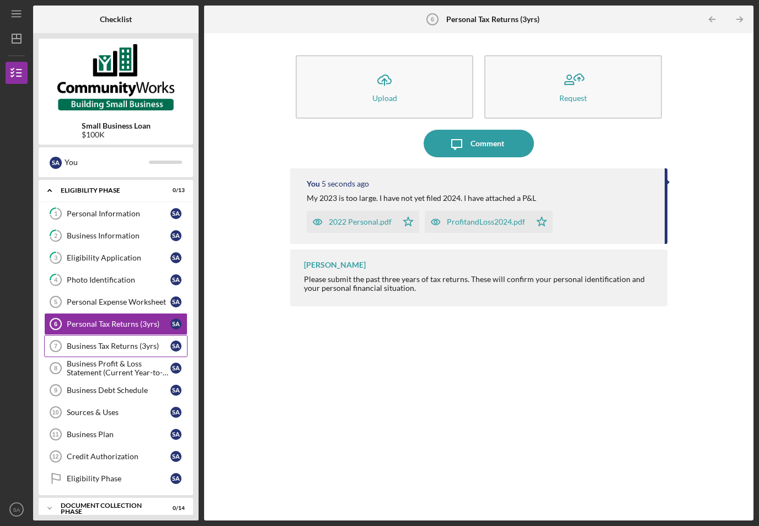
click at [92, 342] on div "Business Tax Returns (3yrs)" at bounding box center [119, 346] width 104 height 9
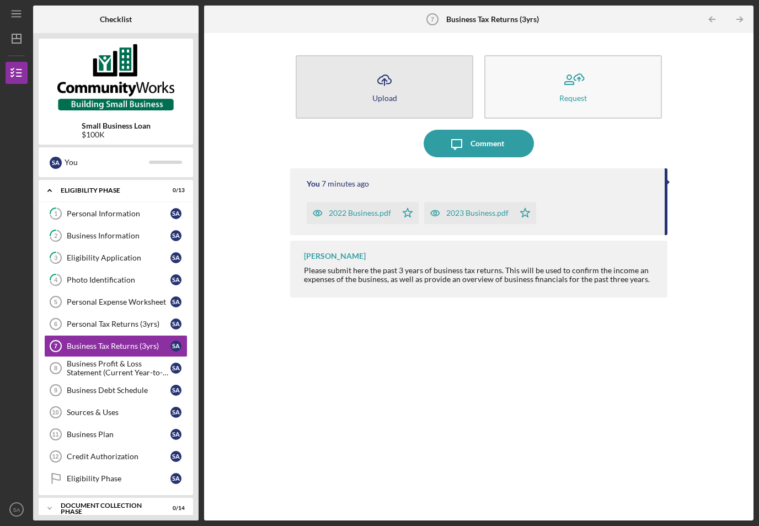
click at [381, 94] on div "Upload" at bounding box center [384, 98] width 25 height 8
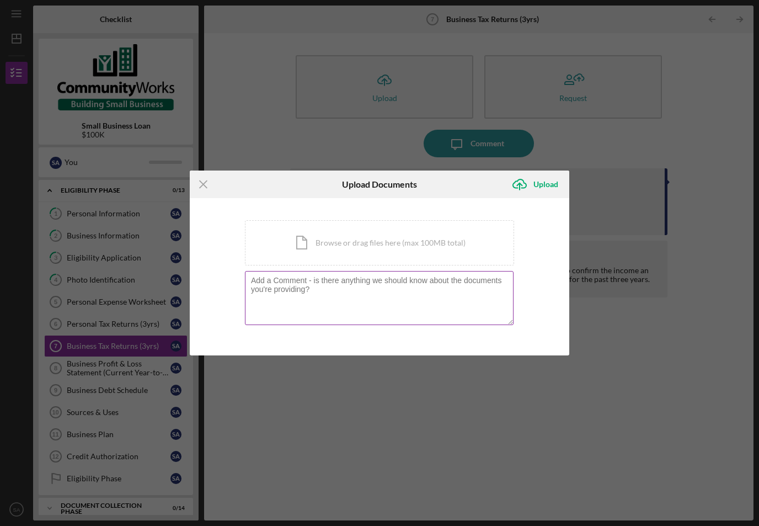
click at [395, 291] on textarea at bounding box center [379, 298] width 269 height 54
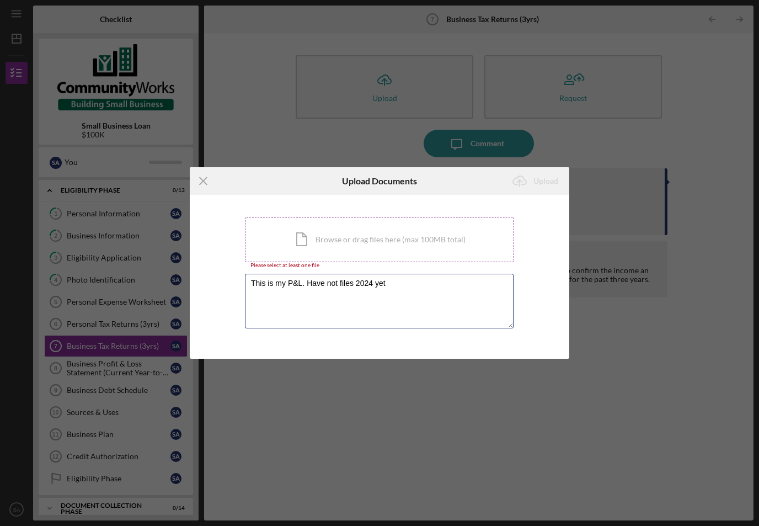
type textarea "This is my P&L. Have not files 2024 yet"
click at [404, 238] on div "Icon/Document Browse or drag files here (max 100MB total) Tap to choose files o…" at bounding box center [379, 239] width 269 height 45
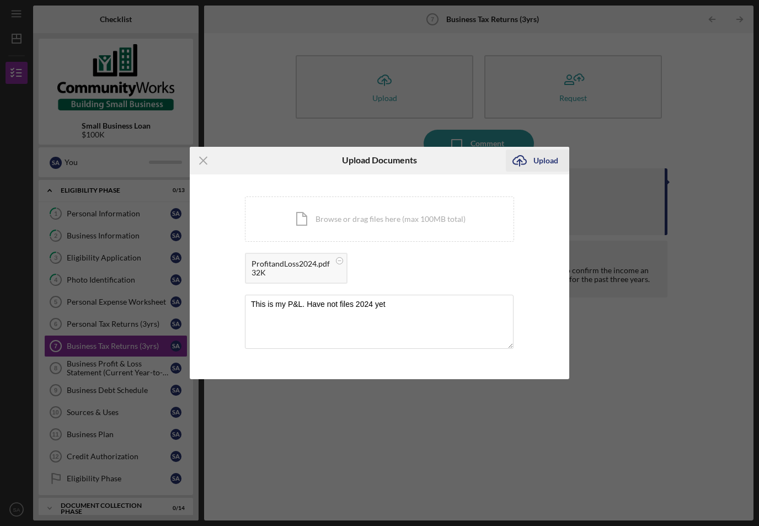
click at [545, 160] on div "Upload" at bounding box center [546, 161] width 25 height 22
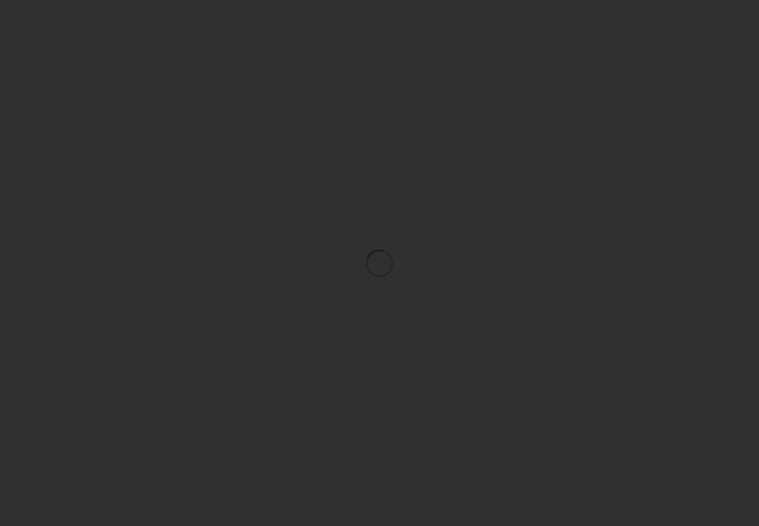
scroll to position [20, 0]
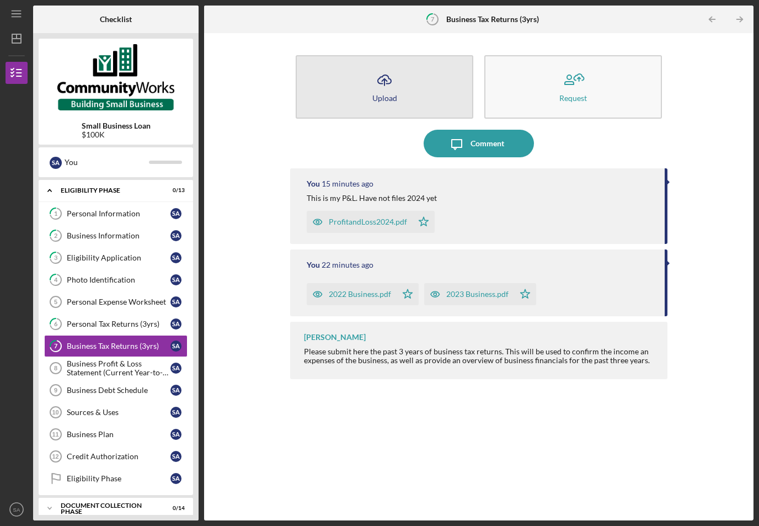
click at [386, 67] on icon "Icon/Upload" at bounding box center [385, 80] width 28 height 28
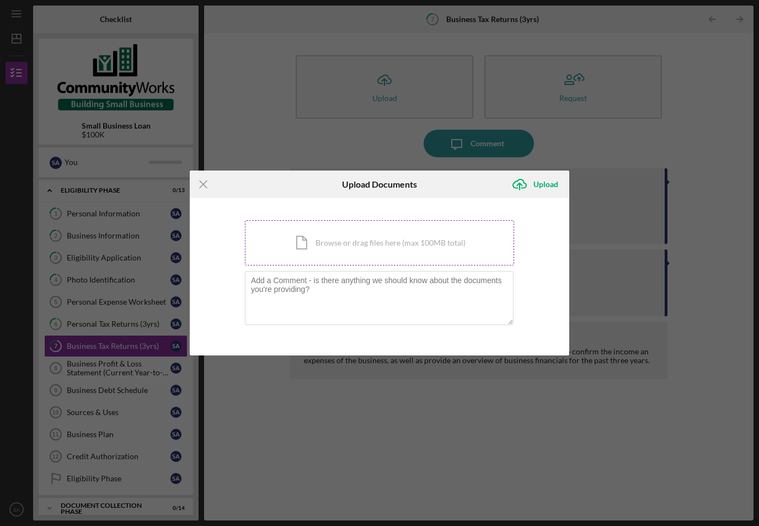
click at [366, 241] on div "Icon/Document Browse or drag files here (max 100MB total) Tap to choose files o…" at bounding box center [379, 242] width 269 height 45
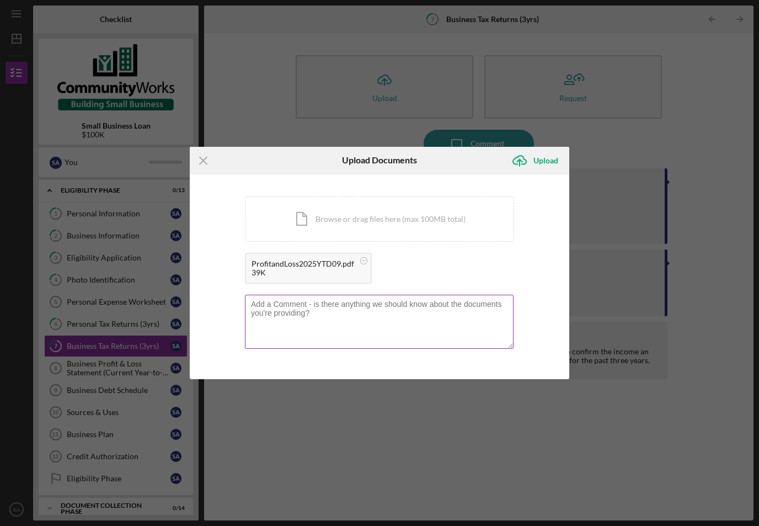
click at [402, 319] on textarea at bounding box center [379, 322] width 269 height 54
type textarea "Income is accurate, expenses are not fully categorized. Bringing on an accounta…"
click at [541, 162] on div "Upload" at bounding box center [546, 161] width 25 height 22
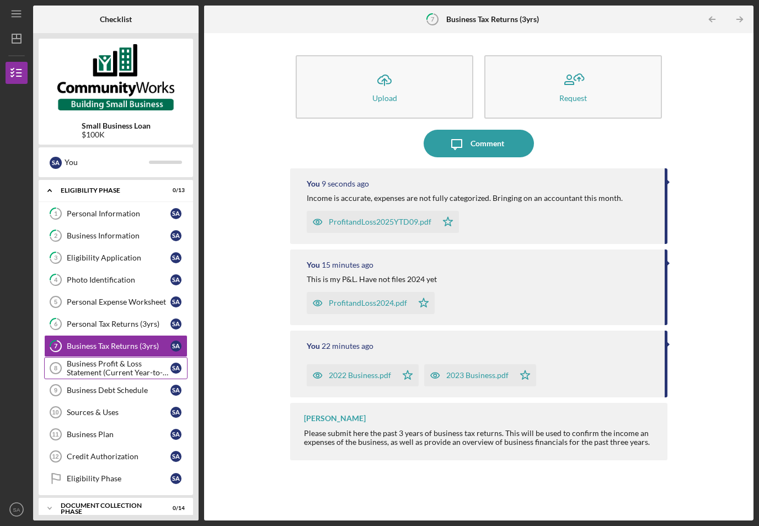
click at [90, 359] on div "Business Profit & Loss Statement (Current Year-to-Date)" at bounding box center [119, 368] width 104 height 18
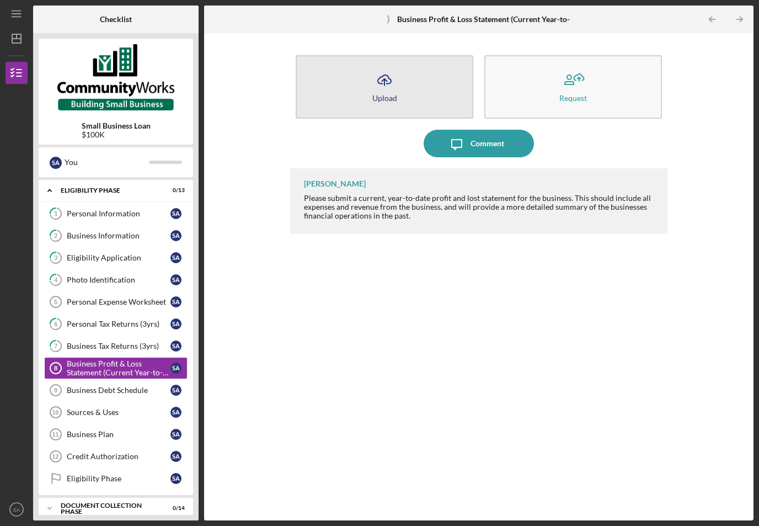
click at [395, 70] on icon "Icon/Upload" at bounding box center [385, 80] width 28 height 28
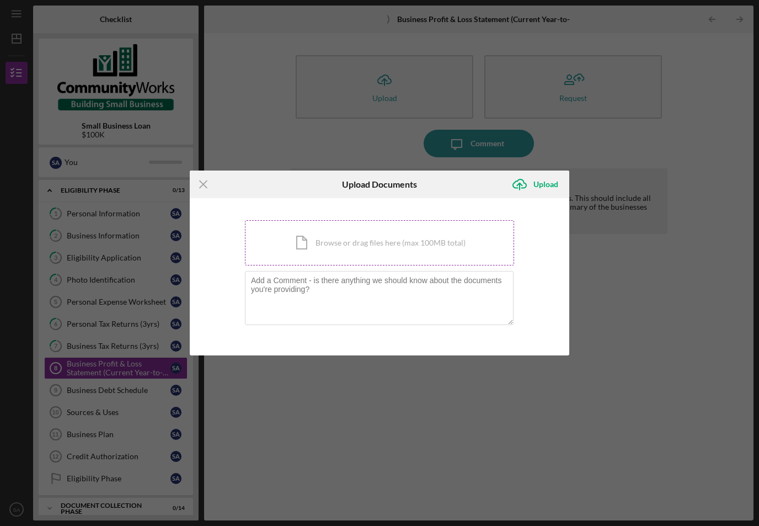
click at [375, 249] on div "Icon/Document Browse or drag files here (max 100MB total) Tap to choose files o…" at bounding box center [379, 242] width 269 height 45
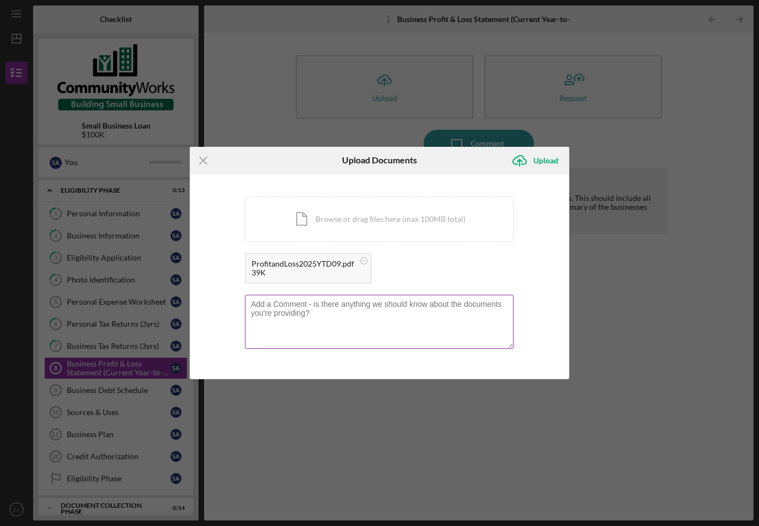
click at [408, 297] on textarea at bounding box center [379, 322] width 269 height 54
type textarea "Income is accurate, expenses have not been fully categorized. Bringing accounta…"
click at [537, 166] on div "Upload" at bounding box center [546, 161] width 25 height 22
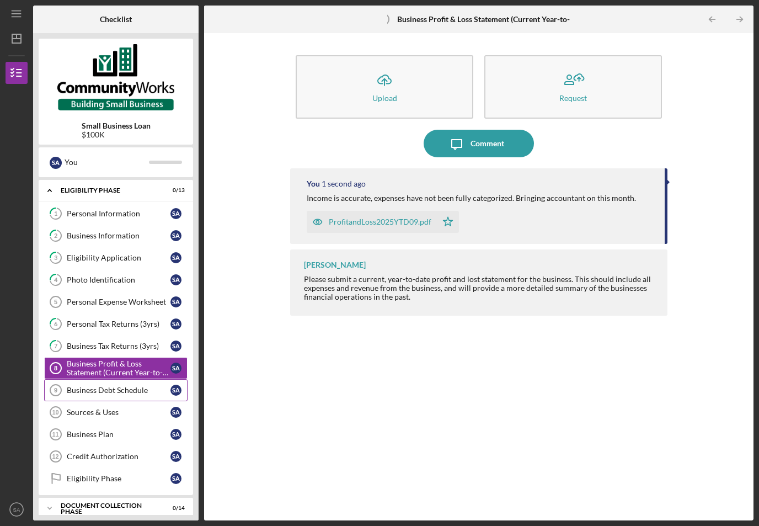
click at [93, 386] on div "Business Debt Schedule" at bounding box center [119, 390] width 104 height 9
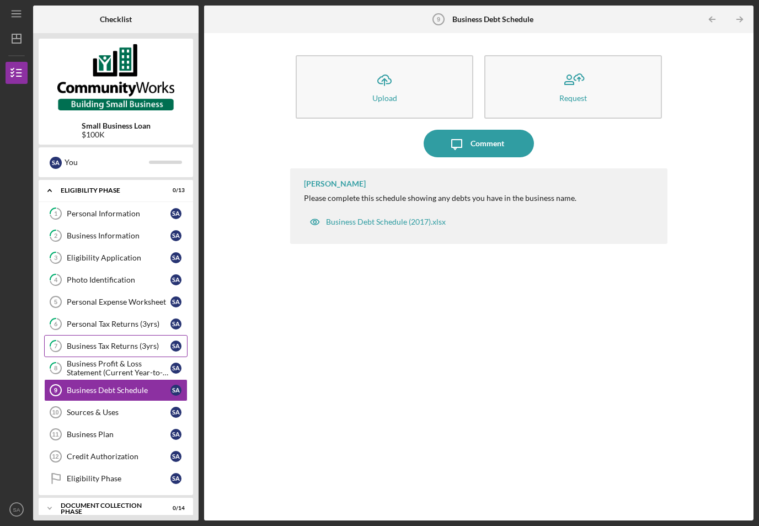
click at [81, 342] on div "Business Tax Returns (3yrs)" at bounding box center [119, 346] width 104 height 9
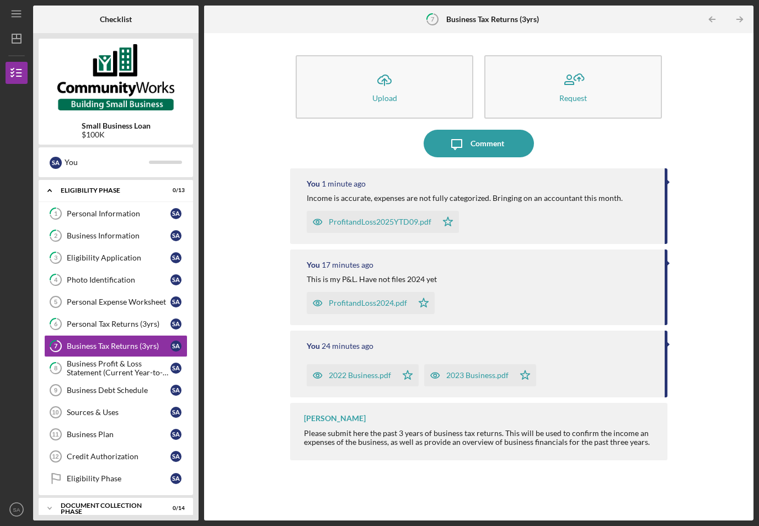
click at [513, 184] on div "You 1 minute ago Income is accurate, expenses are not fully categorized. Bringi…" at bounding box center [478, 206] width 377 height 76
click at [97, 386] on div "Business Debt Schedule" at bounding box center [119, 390] width 104 height 9
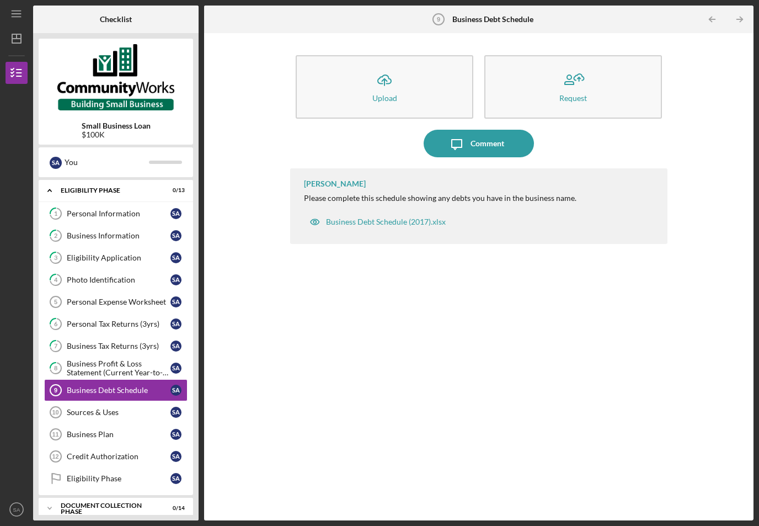
click at [416, 183] on div "[PERSON_NAME] Please complete this schedule showing any debts you have in the b…" at bounding box center [478, 206] width 377 height 76
click at [415, 183] on div "[PERSON_NAME] Please complete this schedule showing any debts you have in the b…" at bounding box center [478, 206] width 377 height 76
click at [408, 217] on div "Business Debt Schedule (2017).xlsx" at bounding box center [386, 221] width 120 height 9
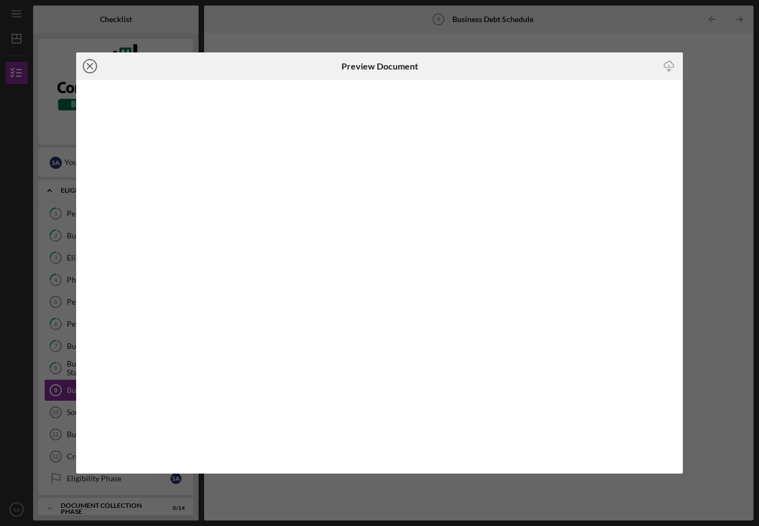
click at [96, 74] on icon "Icon/Close" at bounding box center [90, 66] width 28 height 28
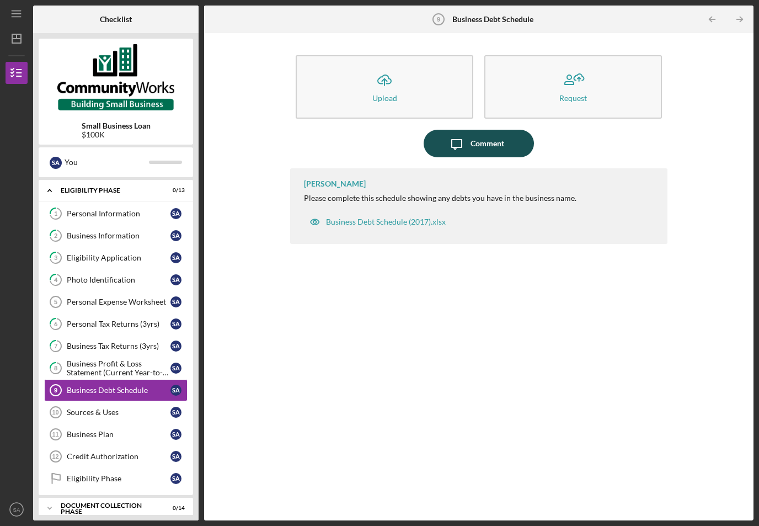
click at [491, 130] on div "Comment" at bounding box center [488, 144] width 34 height 28
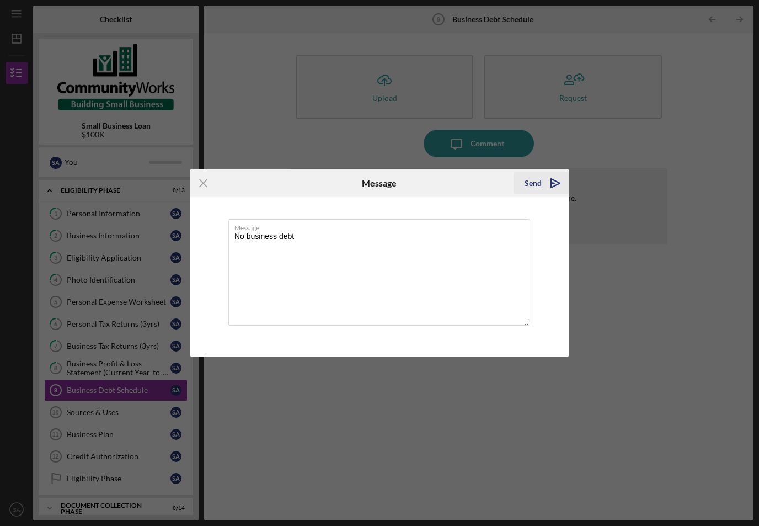
type textarea "No business debt"
click at [550, 178] on icon "Icon/icon-invite-send" at bounding box center [556, 183] width 28 height 28
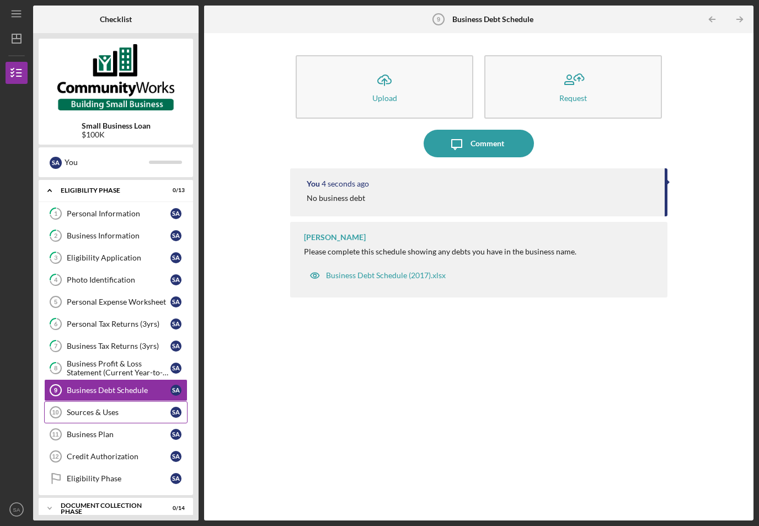
click at [108, 408] on div "Sources & Uses" at bounding box center [119, 412] width 104 height 9
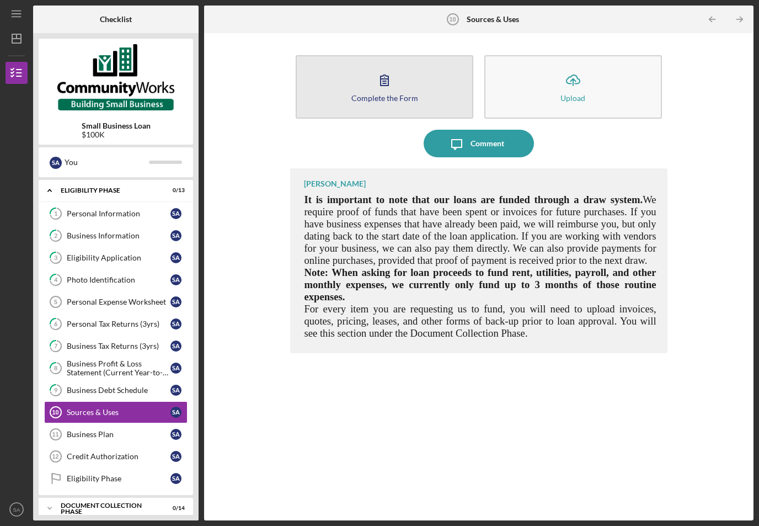
click at [388, 66] on icon "button" at bounding box center [385, 80] width 28 height 28
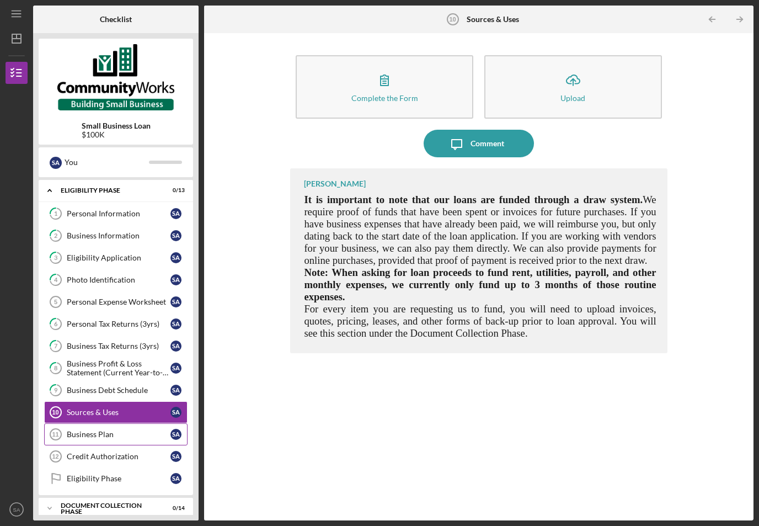
click at [105, 430] on div "Business Plan" at bounding box center [119, 434] width 104 height 9
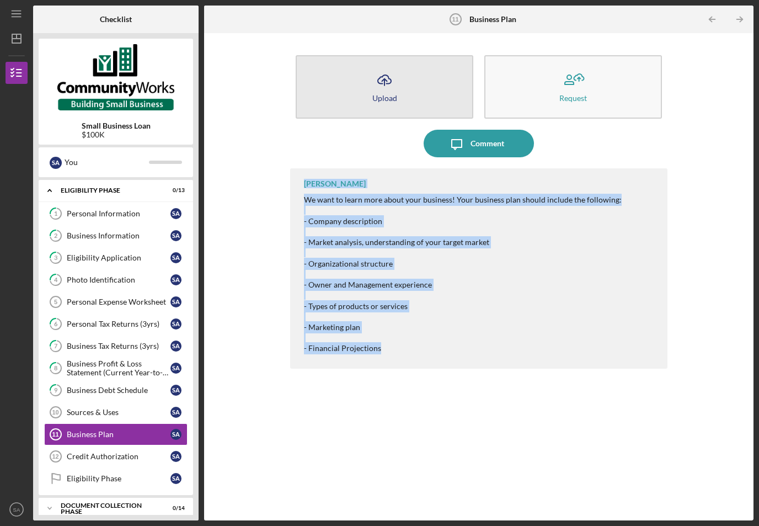
click at [387, 94] on div "Upload" at bounding box center [384, 98] width 25 height 8
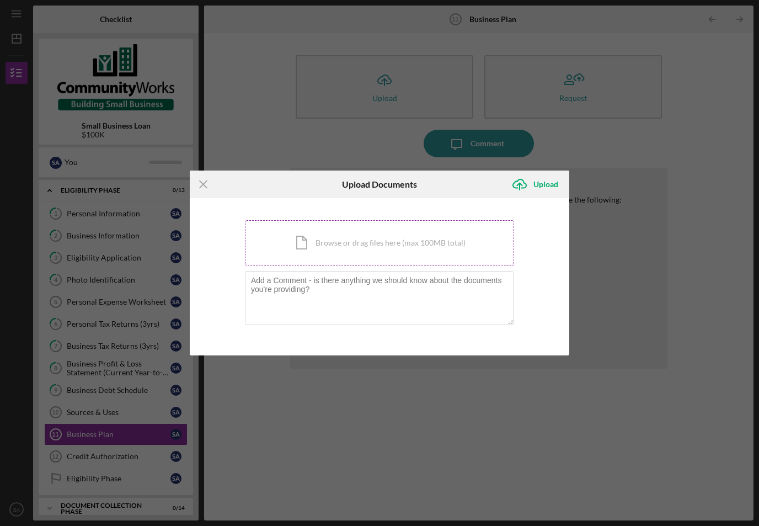
click at [408, 248] on div "Icon/Document Browse or drag files here (max 100MB total) Tap to choose files o…" at bounding box center [379, 242] width 269 height 45
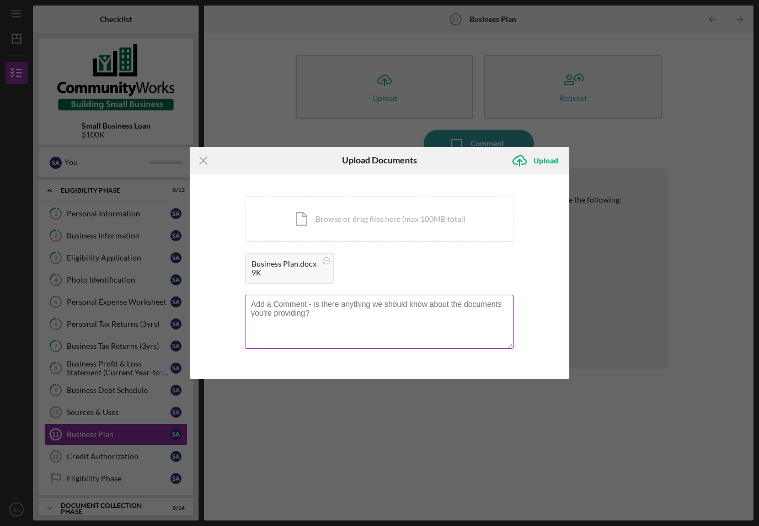
click at [407, 325] on textarea at bounding box center [379, 322] width 269 height 54
type textarea "I can work with the SBA to create a more formal business plan, but in the meant…"
click at [548, 153] on div "Upload" at bounding box center [546, 161] width 25 height 22
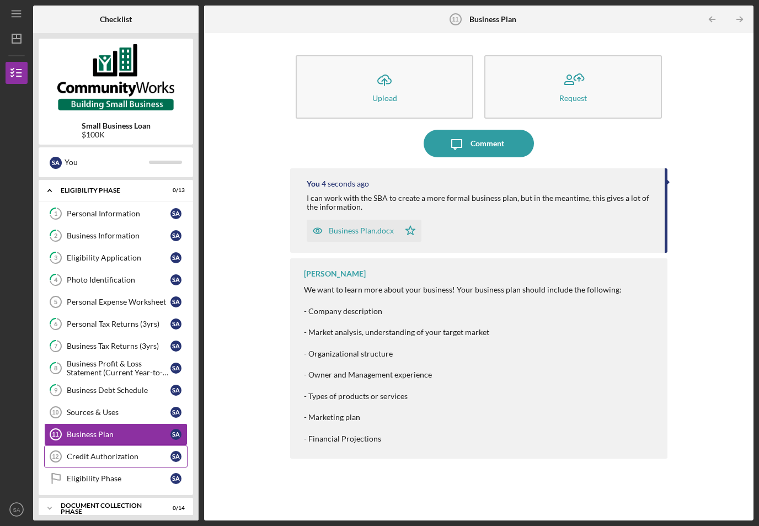
click at [90, 445] on link "Credit Authorization 12 Credit Authorization S A" at bounding box center [115, 456] width 143 height 22
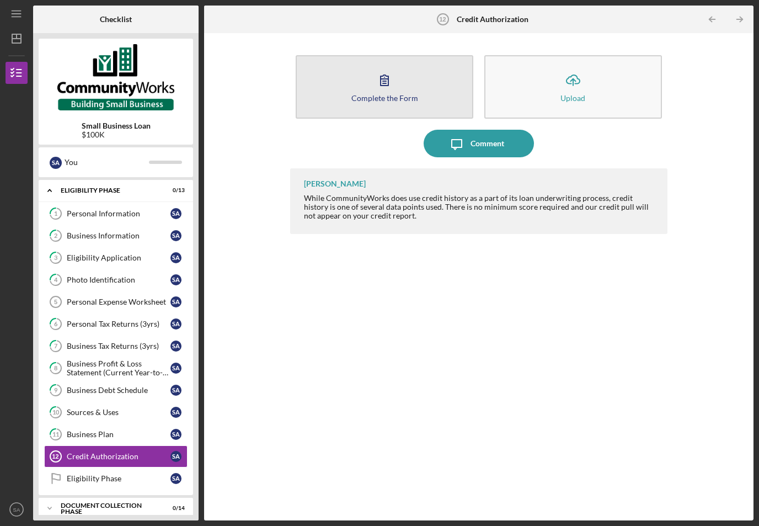
click at [373, 68] on icon "button" at bounding box center [385, 80] width 28 height 28
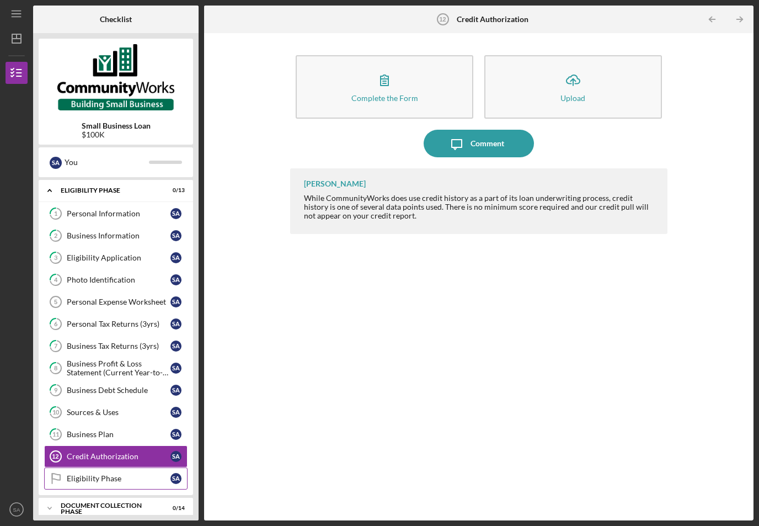
click at [87, 474] on div "Eligibility Phase" at bounding box center [119, 478] width 104 height 9
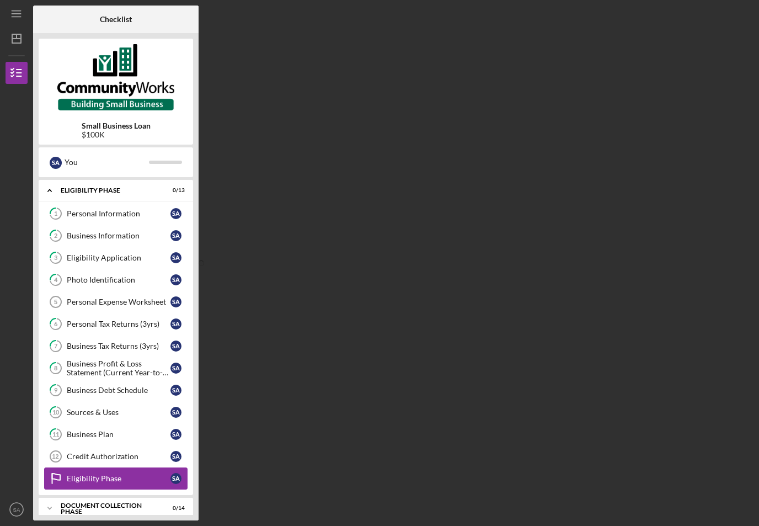
click at [89, 474] on div "Eligibility Phase" at bounding box center [119, 478] width 104 height 9
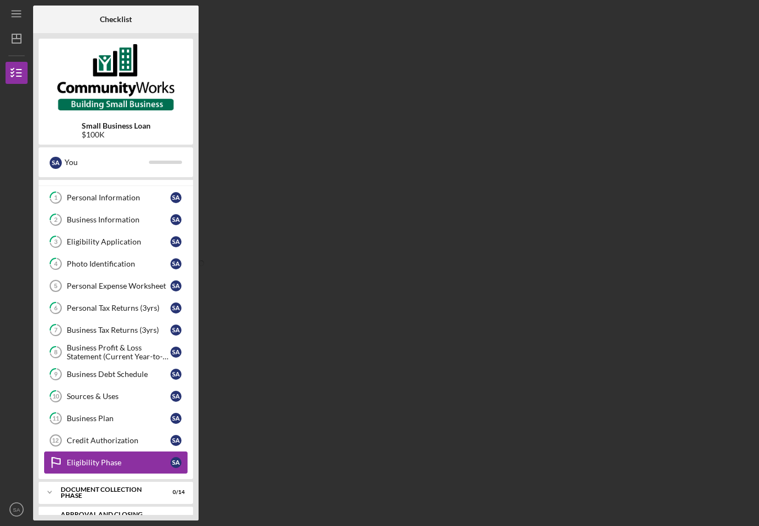
scroll to position [15, 0]
click at [49, 482] on icon "Icon/Expander" at bounding box center [50, 493] width 22 height 22
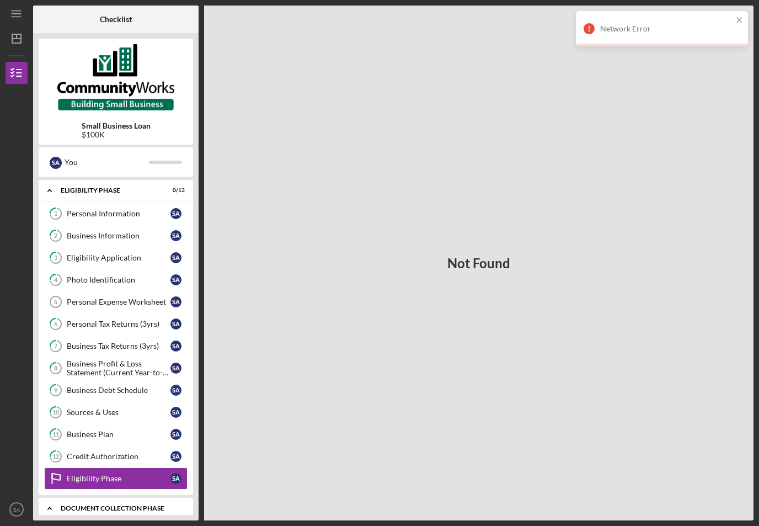
scroll to position [0, 0]
click at [79, 297] on div "Personal Expense Worksheet" at bounding box center [119, 301] width 104 height 9
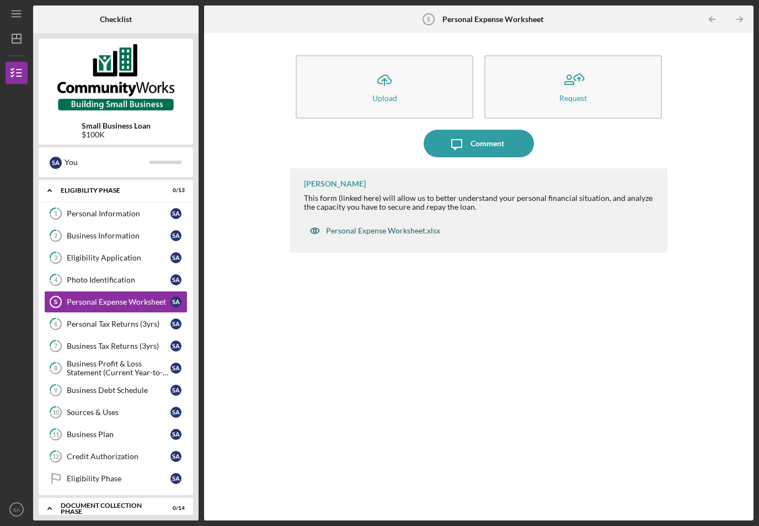
click at [401, 226] on div "Personal Expense Worksheet.xlsx" at bounding box center [383, 230] width 114 height 9
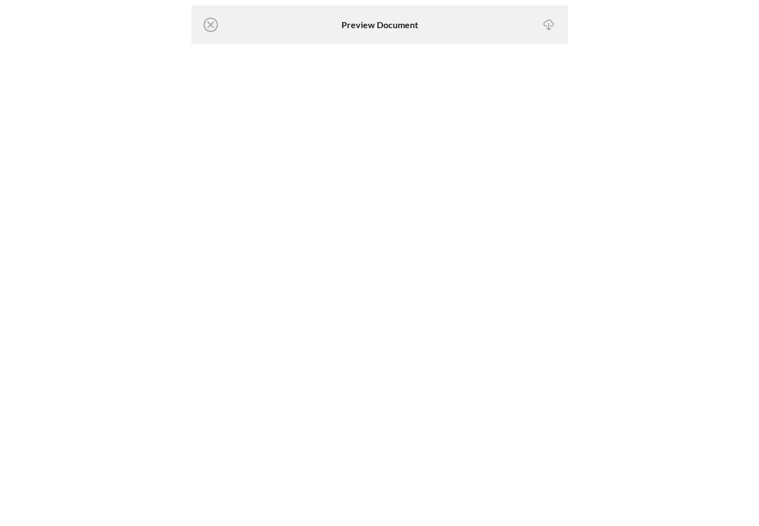
scroll to position [20, 0]
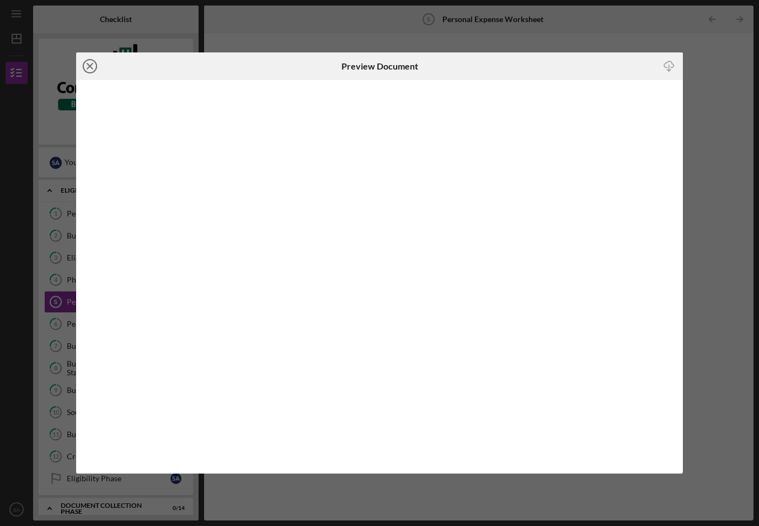
click at [91, 68] on line at bounding box center [90, 66] width 6 height 6
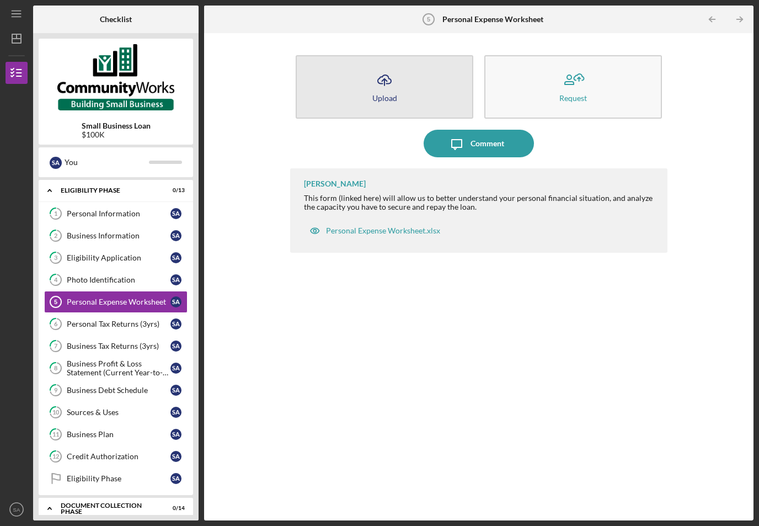
click at [399, 68] on button "Icon/Upload Upload" at bounding box center [385, 86] width 178 height 63
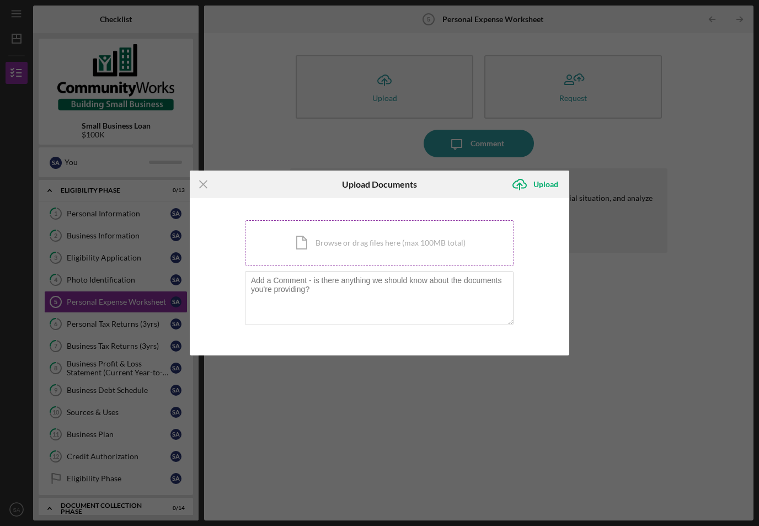
click at [382, 237] on div "Icon/Document Browse or drag files here (max 100MB total) Tap to choose files o…" at bounding box center [379, 242] width 269 height 45
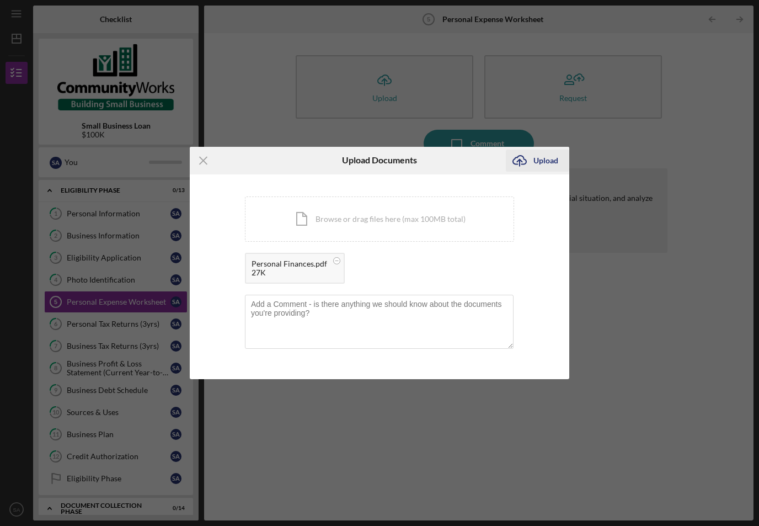
click at [554, 163] on div "Upload" at bounding box center [546, 161] width 25 height 22
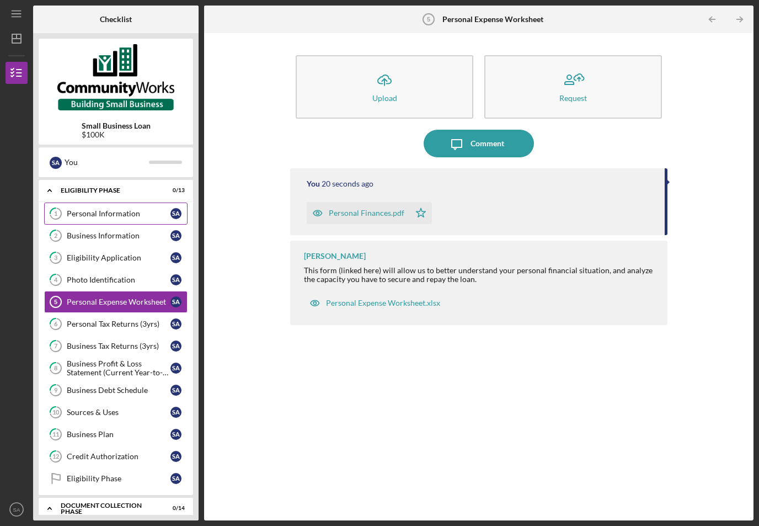
click at [81, 209] on div "Personal Information" at bounding box center [119, 213] width 104 height 9
